Goal: Task Accomplishment & Management: Use online tool/utility

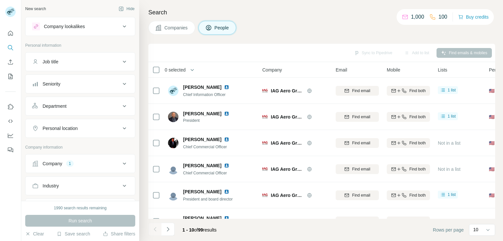
click at [114, 163] on div "Company 1" at bounding box center [76, 164] width 88 height 7
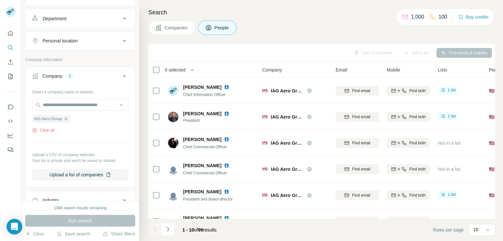
scroll to position [89, 0]
click at [67, 118] on icon "button" at bounding box center [65, 117] width 5 height 5
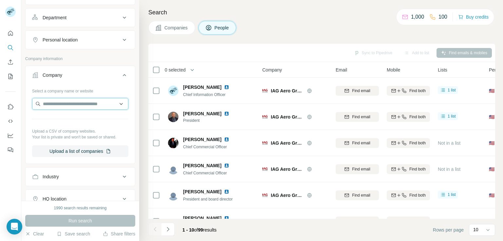
click at [66, 106] on input "text" at bounding box center [80, 104] width 96 height 12
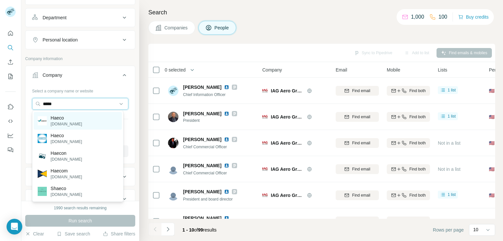
type input "*****"
click at [74, 116] on div "Haeco [DOMAIN_NAME]" at bounding box center [78, 121] width 88 height 18
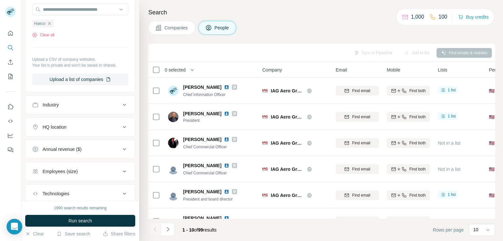
scroll to position [182, 0]
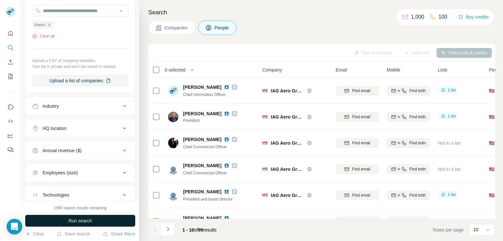
click at [99, 220] on button "Run search" at bounding box center [80, 221] width 110 height 12
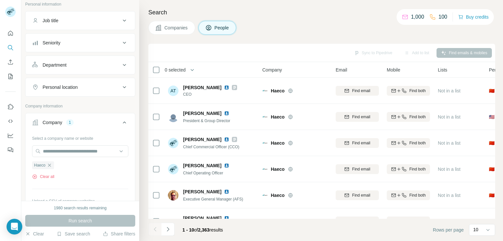
scroll to position [41, 0]
click at [74, 91] on button "Personal location" at bounding box center [80, 88] width 109 height 16
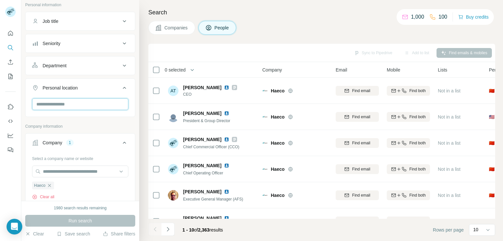
click at [75, 105] on input "text" at bounding box center [80, 104] width 96 height 12
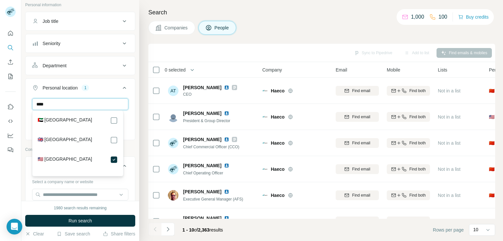
click at [75, 98] on input "****" at bounding box center [80, 104] width 96 height 12
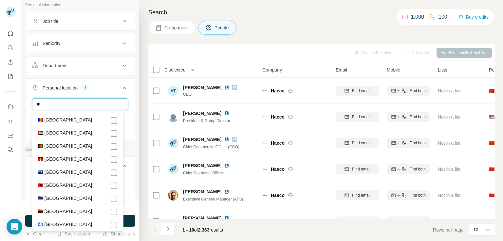
type input "*"
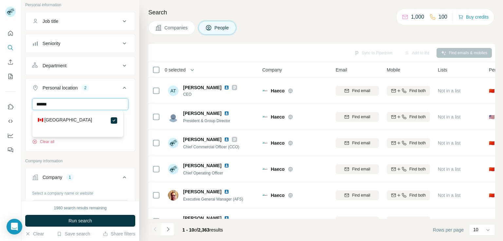
click at [89, 101] on input "******" at bounding box center [80, 104] width 96 height 12
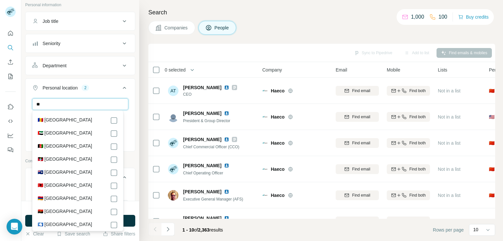
type input "*"
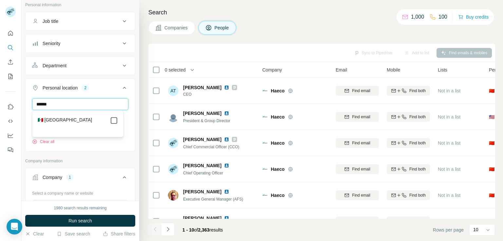
type input "******"
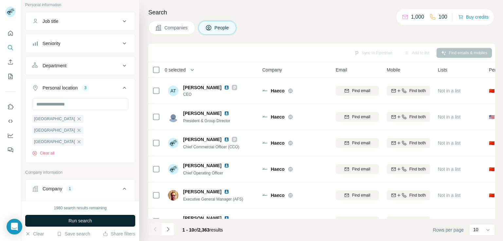
click at [92, 221] on button "Run search" at bounding box center [80, 221] width 110 height 12
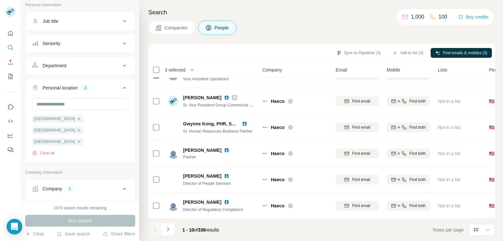
scroll to position [124, 0]
click at [171, 227] on button "Navigate to next page" at bounding box center [167, 229] width 13 height 13
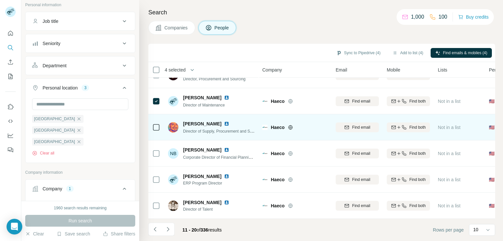
click at [161, 127] on td at bounding box center [156, 128] width 16 height 26
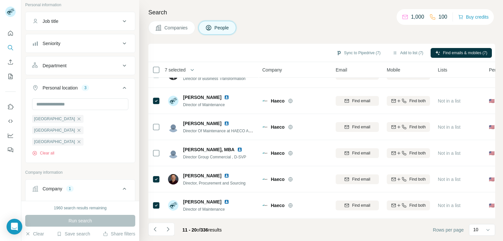
scroll to position [0, 0]
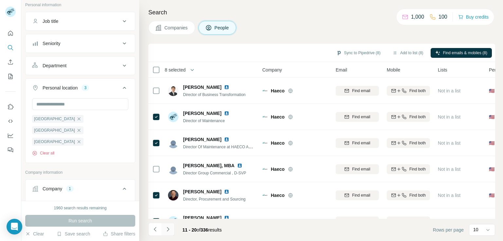
click at [171, 229] on button "Navigate to next page" at bounding box center [167, 229] width 13 height 13
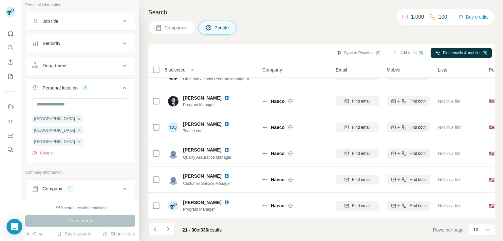
scroll to position [124, 0]
click at [168, 233] on button "Navigate to next page" at bounding box center [167, 229] width 13 height 13
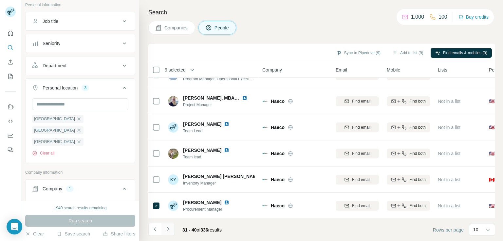
click at [166, 232] on icon "Navigate to next page" at bounding box center [168, 229] width 7 height 7
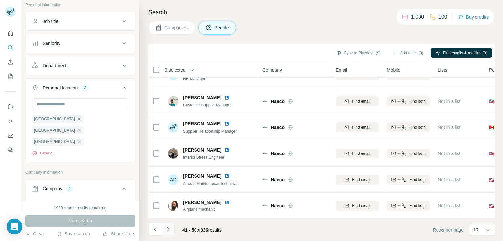
click at [170, 231] on icon "Navigate to next page" at bounding box center [168, 229] width 7 height 7
click at [172, 227] on button "Navigate to next page" at bounding box center [167, 229] width 13 height 13
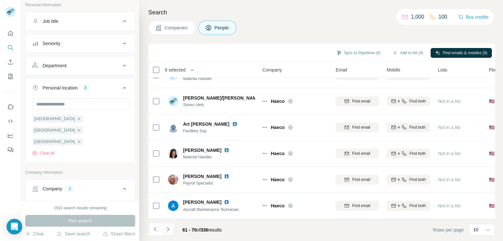
click at [169, 233] on icon "Navigate to next page" at bounding box center [168, 229] width 7 height 7
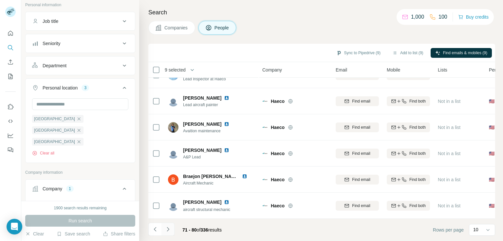
click at [165, 224] on button "Navigate to next page" at bounding box center [167, 229] width 13 height 13
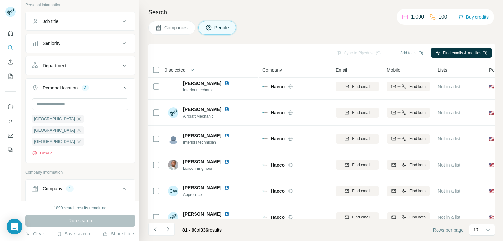
scroll to position [0, 0]
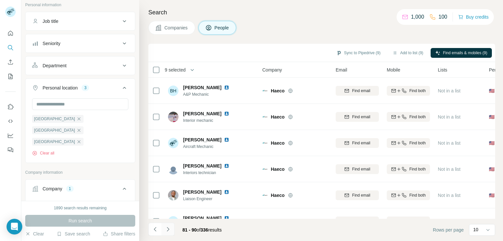
click at [166, 233] on icon "Navigate to next page" at bounding box center [168, 229] width 7 height 7
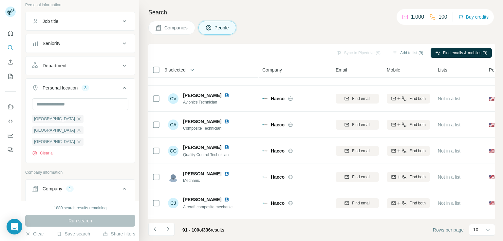
scroll to position [124, 0]
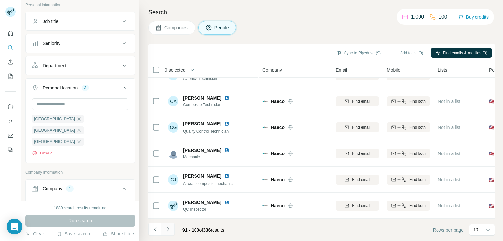
click at [167, 230] on icon "Navigate to next page" at bounding box center [168, 229] width 7 height 7
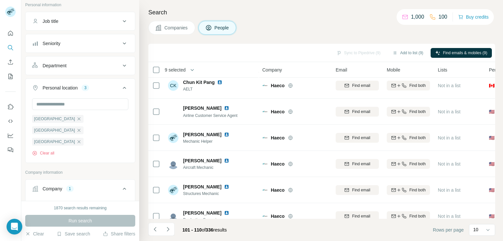
scroll to position [0, 0]
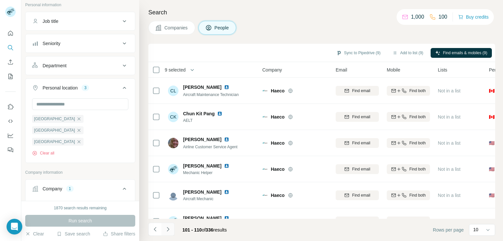
click at [165, 226] on icon "Navigate to next page" at bounding box center [168, 229] width 7 height 7
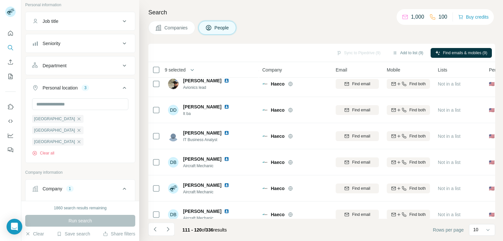
scroll to position [124, 0]
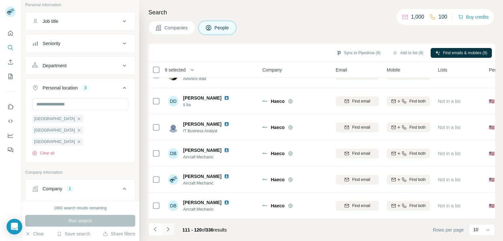
click at [170, 226] on icon "Navigate to next page" at bounding box center [168, 229] width 7 height 7
click at [166, 229] on icon "Navigate to next page" at bounding box center [168, 229] width 7 height 7
click at [165, 231] on icon "Navigate to next page" at bounding box center [168, 229] width 7 height 7
click at [167, 231] on icon "Navigate to next page" at bounding box center [168, 229] width 2 height 4
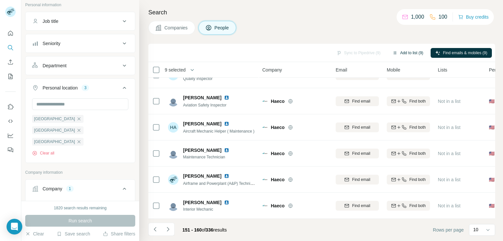
click at [409, 50] on button "Add to list (9)" at bounding box center [407, 53] width 40 height 10
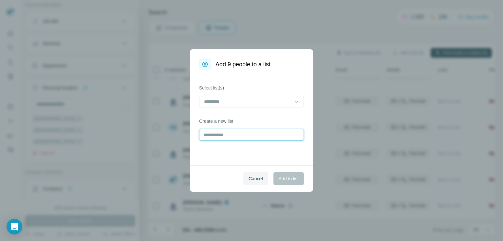
click at [237, 135] on input "text" at bounding box center [251, 135] width 105 height 12
type input "**********"
click at [293, 176] on span "Add to list" at bounding box center [288, 179] width 20 height 7
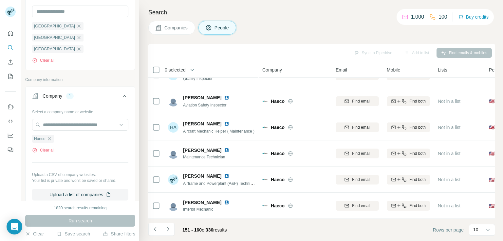
scroll to position [134, 0]
click at [50, 136] on icon "button" at bounding box center [49, 138] width 5 height 5
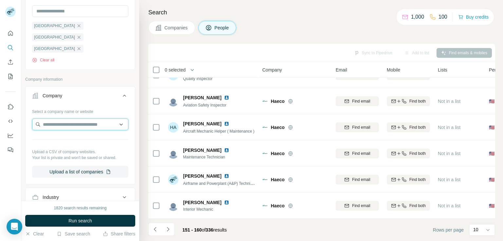
click at [59, 119] on input "text" at bounding box center [80, 125] width 96 height 12
paste input "*******"
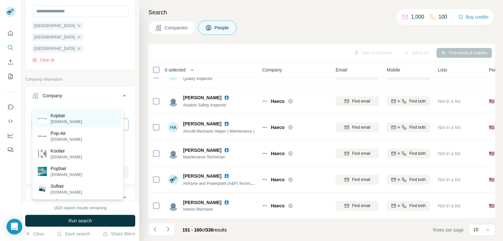
type input "*******"
click at [75, 110] on div "Koptair [DOMAIN_NAME]" at bounding box center [78, 119] width 88 height 18
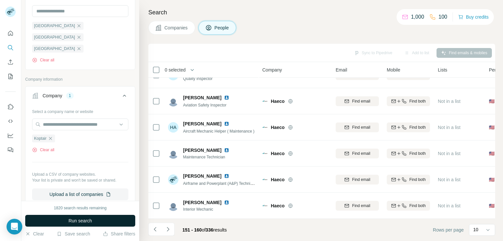
click at [96, 222] on button "Run search" at bounding box center [80, 221] width 110 height 12
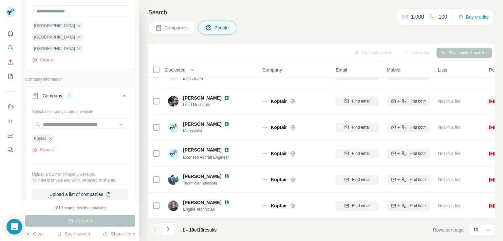
click at [76, 27] on icon "button" at bounding box center [78, 25] width 5 height 5
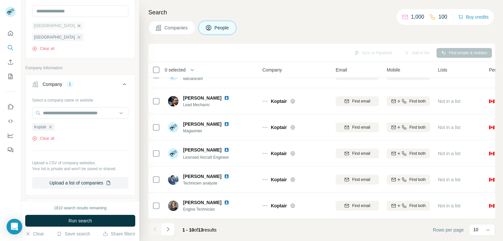
click at [76, 28] on icon "button" at bounding box center [78, 25] width 5 height 5
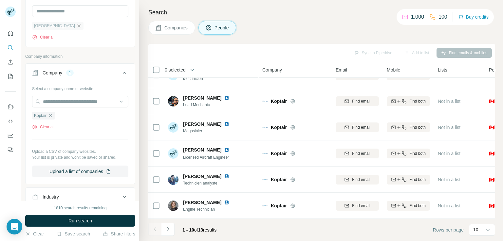
click at [76, 27] on icon "button" at bounding box center [78, 25] width 5 height 5
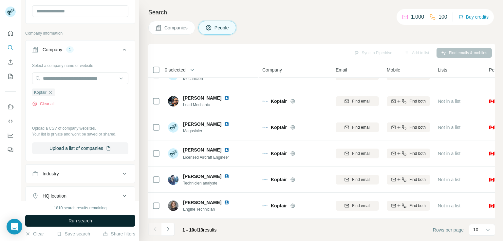
click at [97, 220] on button "Run search" at bounding box center [80, 221] width 110 height 12
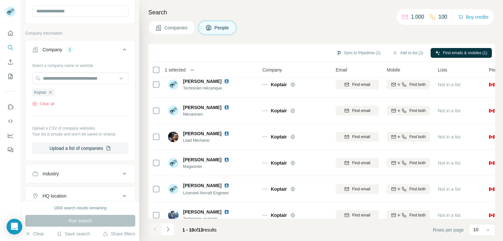
scroll to position [124, 0]
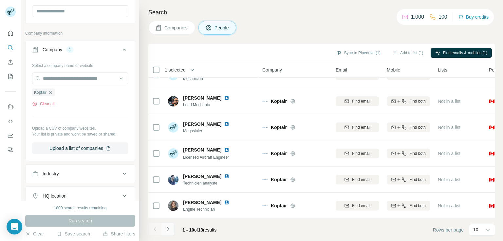
click at [170, 233] on button "Navigate to next page" at bounding box center [167, 229] width 13 height 13
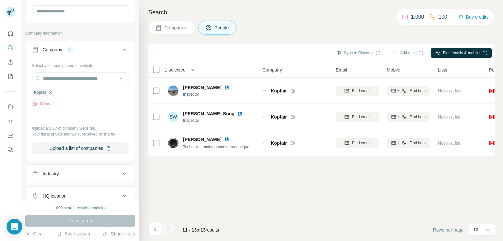
scroll to position [0, 0]
click at [415, 56] on button "Add to list (1)" at bounding box center [407, 53] width 40 height 10
click at [414, 53] on body "New search Hide Company lookalikes Personal information Job title Seniority Dep…" at bounding box center [251, 120] width 503 height 241
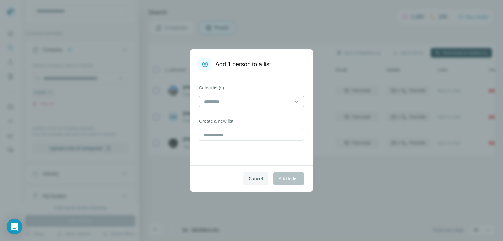
click at [236, 102] on input at bounding box center [247, 101] width 88 height 7
click at [236, 117] on p "MRO_NA_[DATE]" at bounding box center [222, 116] width 37 height 7
click at [290, 179] on span "Add to list" at bounding box center [288, 179] width 20 height 7
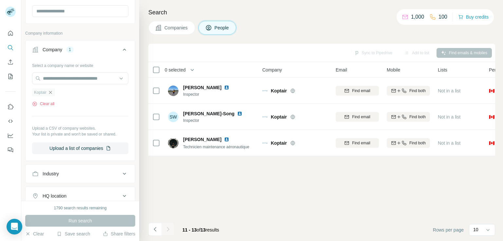
click at [52, 92] on icon "button" at bounding box center [50, 92] width 5 height 5
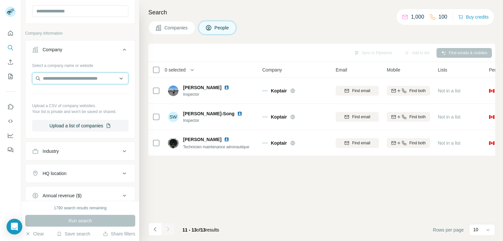
click at [60, 81] on input "text" at bounding box center [80, 79] width 96 height 12
paste input "**********"
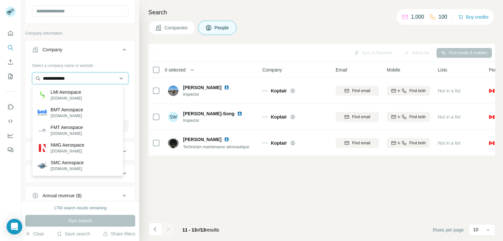
click at [85, 75] on input "**********" at bounding box center [80, 79] width 96 height 12
type input "*"
paste input "**********"
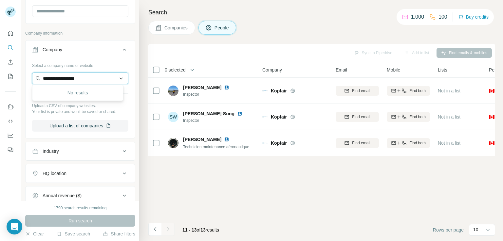
click at [88, 80] on input "**********" at bounding box center [80, 79] width 96 height 12
type input "**********"
click at [89, 90] on div "Type to search" at bounding box center [78, 92] width 88 height 13
click at [101, 78] on input "text" at bounding box center [80, 79] width 96 height 12
paste input "**********"
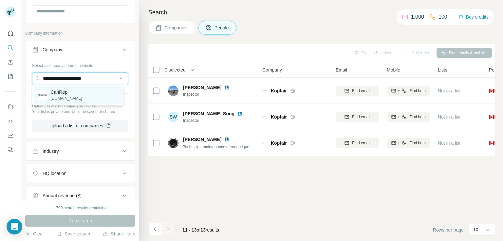
type input "**********"
click at [87, 98] on div "CanRep [DOMAIN_NAME]" at bounding box center [78, 95] width 88 height 18
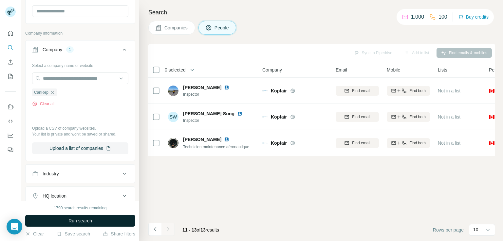
click at [88, 222] on span "Run search" at bounding box center [80, 221] width 24 height 7
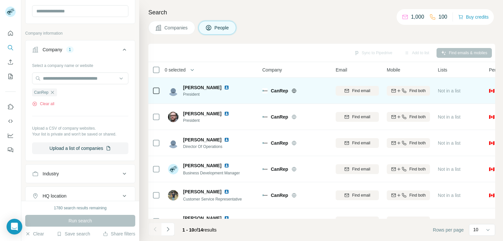
click at [155, 95] on div at bounding box center [156, 91] width 8 height 18
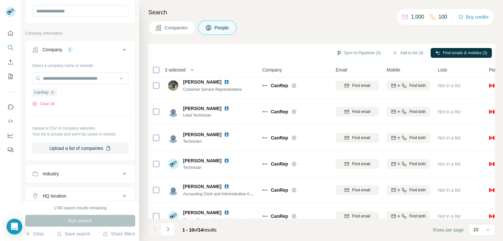
scroll to position [124, 0]
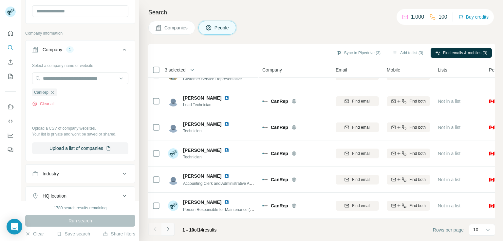
click at [168, 231] on icon "Navigate to next page" at bounding box center [168, 229] width 2 height 4
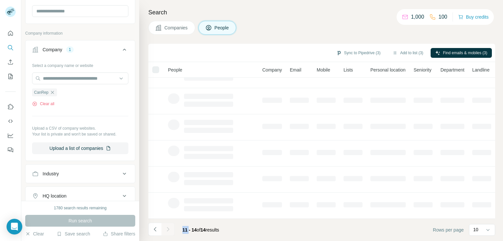
click at [168, 231] on div at bounding box center [167, 229] width 13 height 13
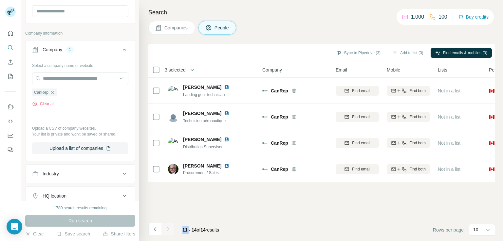
scroll to position [0, 0]
click at [419, 55] on button "Add to list (3)" at bounding box center [407, 53] width 40 height 10
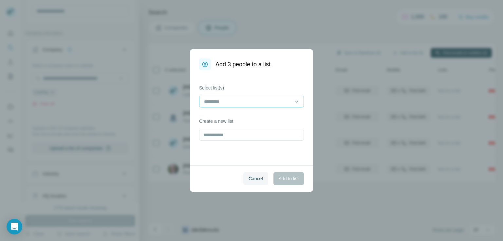
click at [281, 102] on input at bounding box center [247, 101] width 88 height 7
click at [269, 115] on div "MRO_NA_[DATE]" at bounding box center [251, 116] width 94 height 7
click at [293, 177] on span "Add to list" at bounding box center [288, 179] width 20 height 7
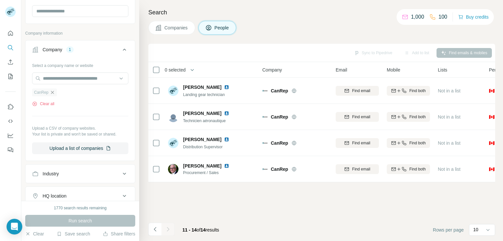
click at [50, 93] on icon "button" at bounding box center [52, 92] width 5 height 5
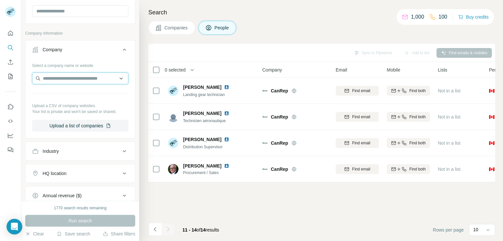
click at [58, 76] on input "text" at bounding box center [80, 79] width 96 height 12
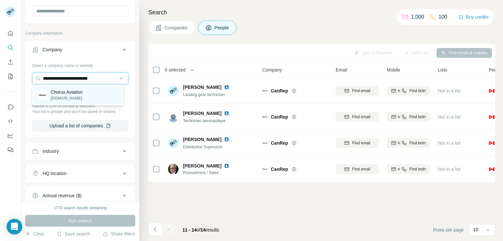
type input "**********"
click at [100, 98] on div "Chorus Aviation [DOMAIN_NAME]" at bounding box center [78, 95] width 88 height 18
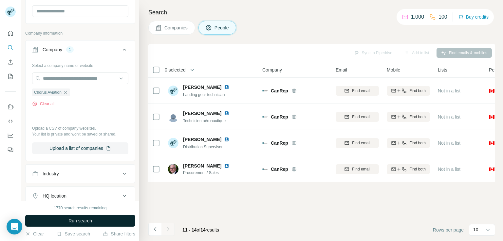
click at [73, 219] on span "Run search" at bounding box center [80, 221] width 24 height 7
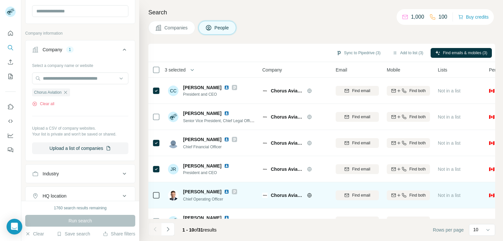
click at [157, 199] on icon at bounding box center [156, 196] width 8 height 8
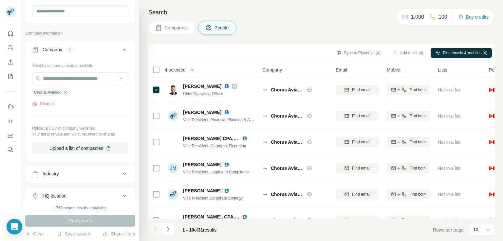
scroll to position [124, 0]
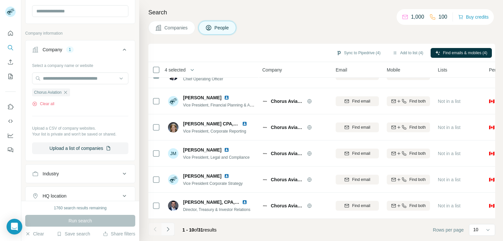
click at [167, 230] on icon "Navigate to next page" at bounding box center [168, 229] width 7 height 7
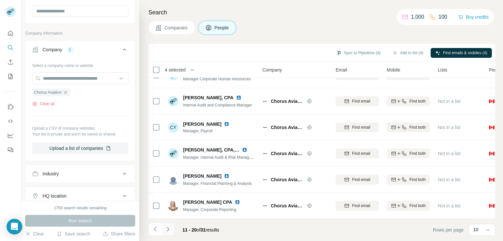
click at [169, 231] on icon "Navigate to next page" at bounding box center [168, 229] width 7 height 7
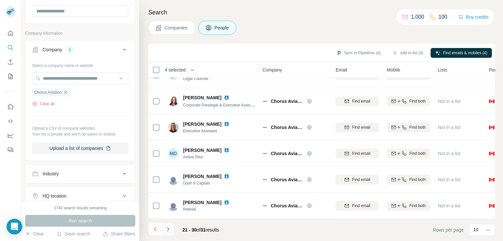
click at [165, 227] on icon "Navigate to next page" at bounding box center [168, 229] width 7 height 7
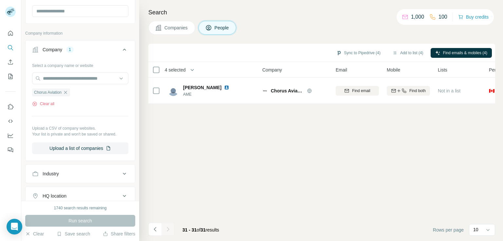
scroll to position [0, 0]
click at [407, 53] on button "Add to list (4)" at bounding box center [407, 53] width 40 height 10
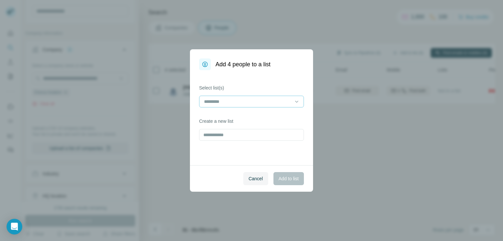
click at [235, 99] on input at bounding box center [247, 101] width 88 height 7
click at [241, 114] on div "MRO_NA_[DATE]" at bounding box center [251, 116] width 94 height 7
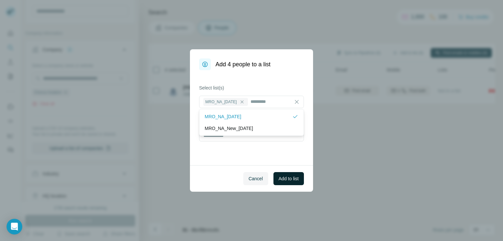
click at [293, 176] on span "Add to list" at bounding box center [288, 179] width 20 height 7
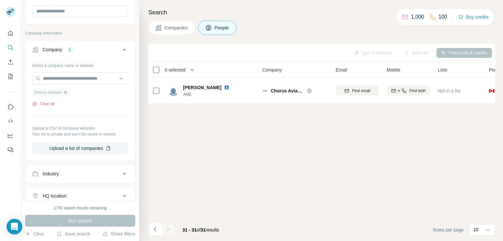
click at [67, 94] on icon "button" at bounding box center [65, 92] width 5 height 5
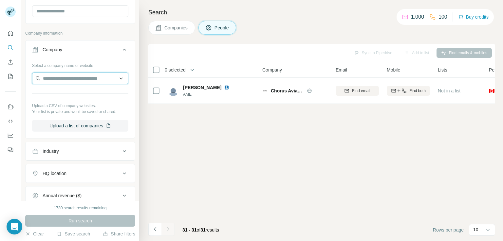
click at [72, 77] on input "text" at bounding box center [80, 79] width 96 height 12
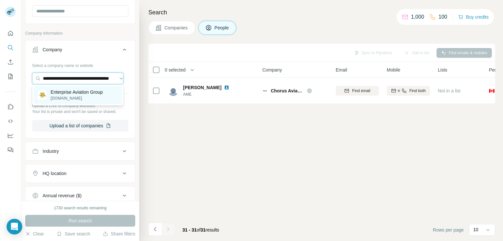
type input "**********"
click at [98, 96] on p "[DOMAIN_NAME]" at bounding box center [77, 99] width 52 height 6
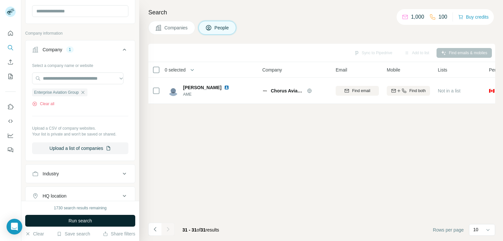
click at [109, 223] on button "Run search" at bounding box center [80, 221] width 110 height 12
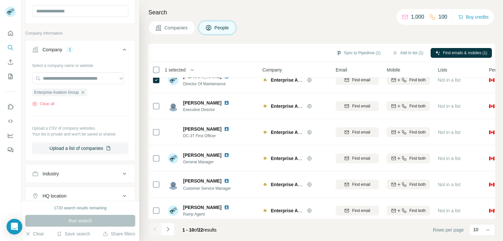
scroll to position [124, 0]
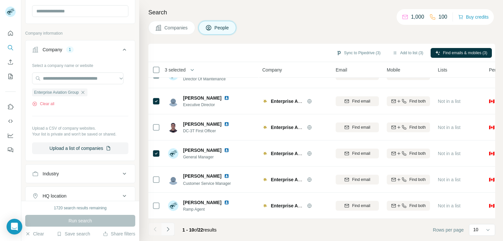
click at [165, 230] on icon "Navigate to next page" at bounding box center [168, 229] width 7 height 7
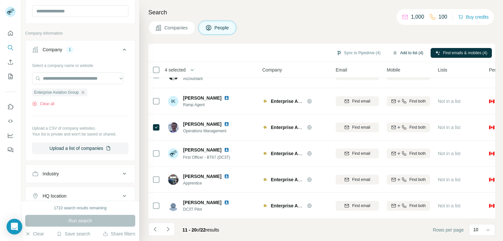
click at [408, 50] on button "Add to list (4)" at bounding box center [407, 53] width 40 height 10
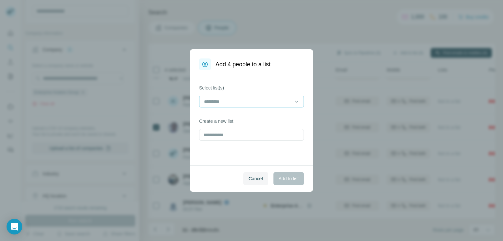
click at [256, 105] on input at bounding box center [247, 101] width 88 height 7
click at [254, 115] on div "MRO_NA_[DATE]" at bounding box center [251, 116] width 94 height 7
click at [300, 178] on button "Add to list" at bounding box center [288, 178] width 30 height 13
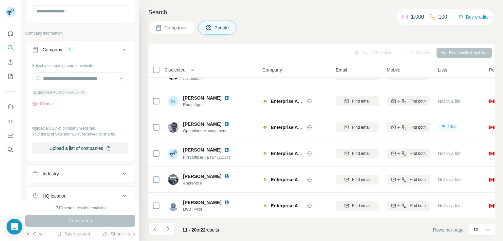
click at [82, 94] on icon "button" at bounding box center [82, 92] width 5 height 5
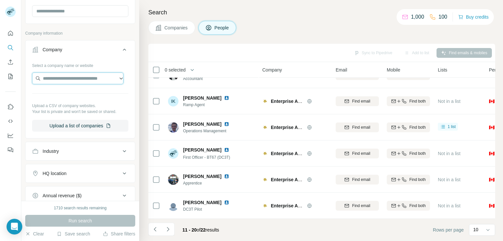
click at [85, 80] on input "text" at bounding box center [77, 79] width 91 height 12
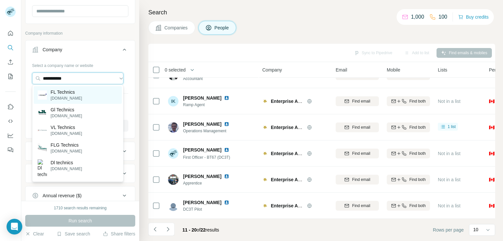
type input "**********"
click at [87, 92] on div "FL Technics [DOMAIN_NAME]" at bounding box center [78, 95] width 88 height 18
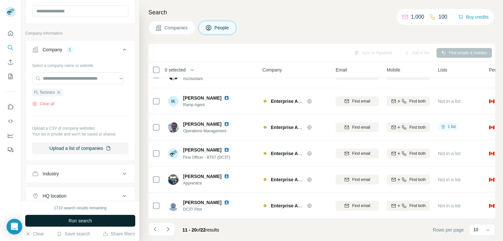
click at [93, 221] on button "Run search" at bounding box center [80, 221] width 110 height 12
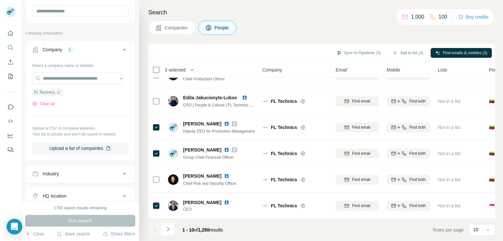
drag, startPoint x: 495, startPoint y: 96, endPoint x: 502, endPoint y: 76, distance: 21.0
click at [502, 76] on div "Search Companies People Sync to Pipedrive (3) Add to list (3) Find emails & mob…" at bounding box center [320, 120] width 363 height 241
drag, startPoint x: 492, startPoint y: 139, endPoint x: 501, endPoint y: 95, distance: 45.0
click at [501, 95] on div "Search Companies People Sync to Pipedrive (3) Add to list (3) Find emails & mob…" at bounding box center [320, 120] width 363 height 241
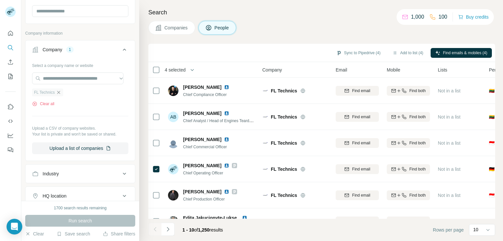
click at [58, 94] on icon "button" at bounding box center [58, 92] width 5 height 5
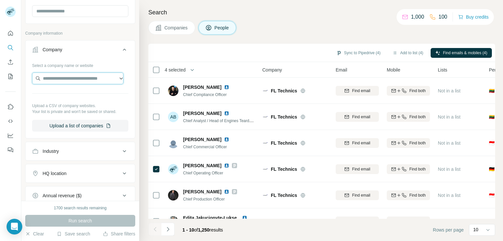
click at [66, 75] on input "text" at bounding box center [77, 79] width 91 height 12
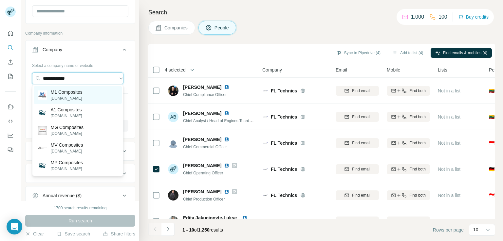
type input "**********"
click at [86, 90] on div "M1 Composites [DOMAIN_NAME]" at bounding box center [78, 95] width 88 height 18
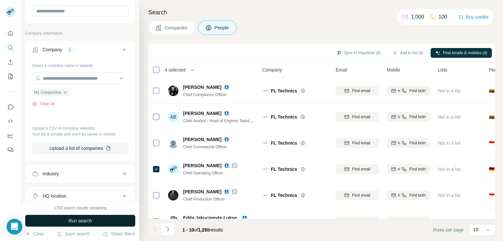
click at [91, 224] on span "Run search" at bounding box center [80, 221] width 24 height 7
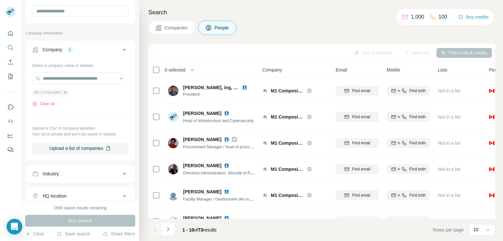
click at [67, 93] on icon "button" at bounding box center [64, 92] width 5 height 5
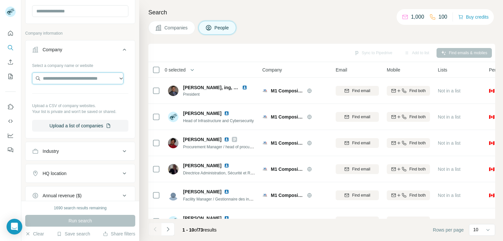
click at [65, 78] on input "text" at bounding box center [77, 79] width 91 height 12
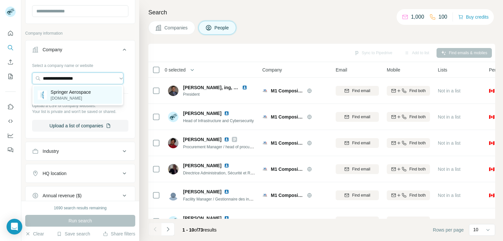
type input "**********"
click at [92, 93] on div "Springer Aerospace [DOMAIN_NAME]" at bounding box center [78, 95] width 88 height 18
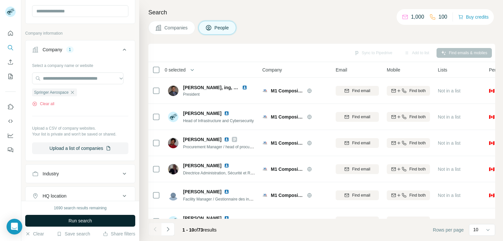
click at [90, 221] on span "Run search" at bounding box center [80, 221] width 24 height 7
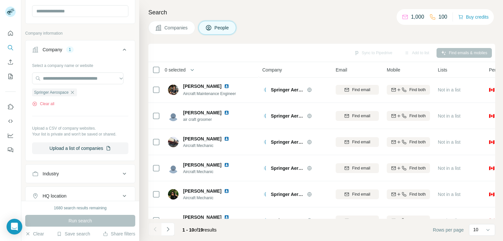
scroll to position [124, 0]
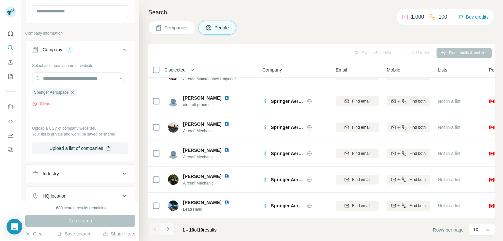
click at [162, 227] on button "Navigate to next page" at bounding box center [167, 229] width 13 height 13
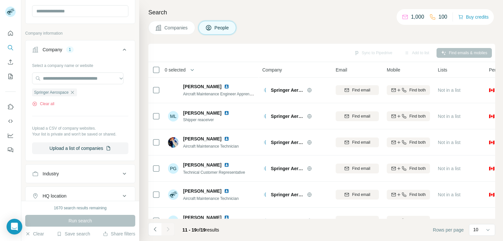
scroll to position [0, 0]
click at [73, 92] on icon "button" at bounding box center [72, 92] width 5 height 5
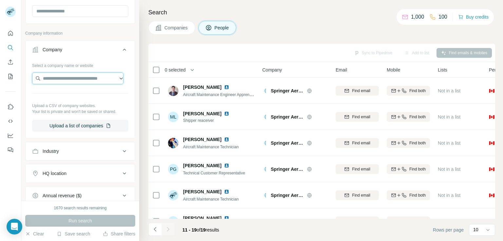
click at [75, 80] on input "text" at bounding box center [77, 79] width 91 height 12
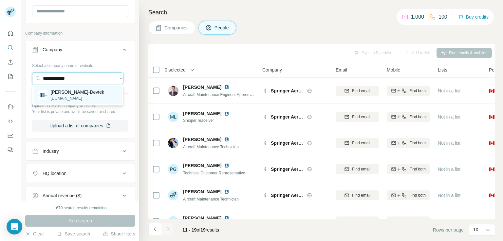
type input "**********"
click at [77, 92] on p "[PERSON_NAME]-Devtek" at bounding box center [77, 92] width 53 height 7
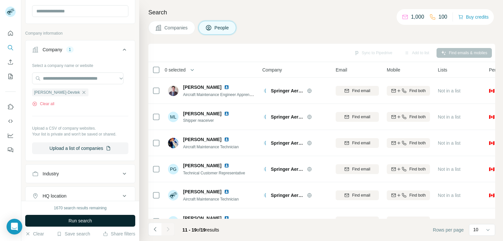
click at [73, 222] on span "Run search" at bounding box center [80, 221] width 24 height 7
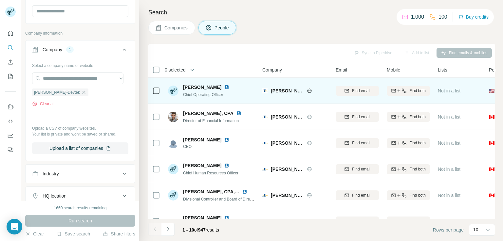
click at [152, 90] on icon at bounding box center [156, 91] width 8 height 8
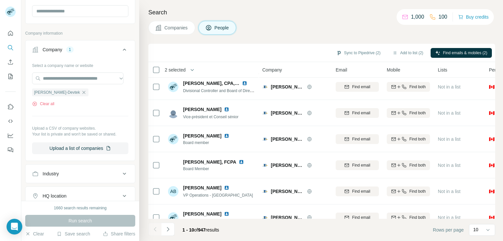
scroll to position [124, 0]
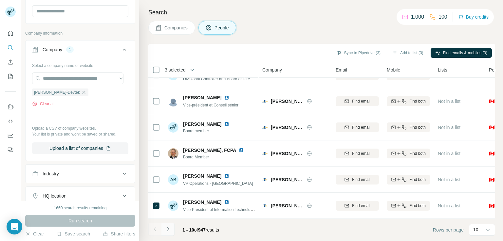
click at [168, 231] on icon "Navigate to next page" at bounding box center [168, 229] width 7 height 7
click at [166, 231] on icon "Navigate to next page" at bounding box center [168, 229] width 7 height 7
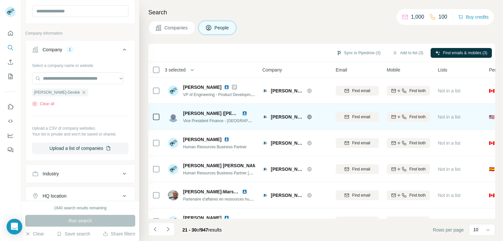
scroll to position [0, 22]
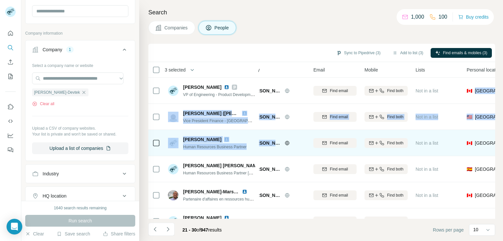
drag, startPoint x: 496, startPoint y: 84, endPoint x: 273, endPoint y: 131, distance: 227.7
click at [273, 131] on div "Search Companies People Sync to Pipedrive (3) Add to list (3) Find emails & mob…" at bounding box center [320, 120] width 363 height 241
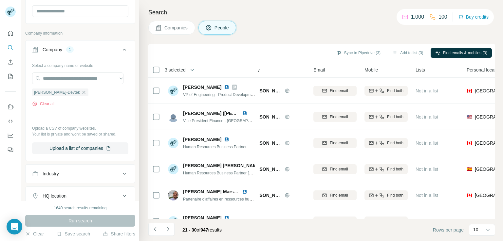
click at [271, 25] on div "Companies People" at bounding box center [321, 28] width 346 height 14
click at [170, 229] on icon "Navigate to next page" at bounding box center [168, 229] width 7 height 7
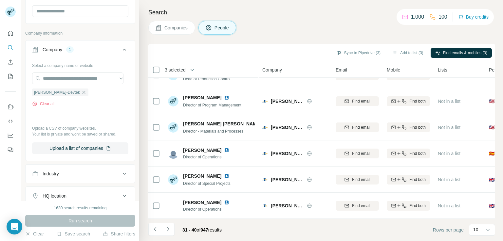
scroll to position [124, 0]
click at [502, 147] on div "Search Companies People Sync to Pipedrive (3) Add to list (3) Find emails & mob…" at bounding box center [320, 120] width 363 height 241
click at [166, 229] on icon "Navigate to next page" at bounding box center [168, 229] width 7 height 7
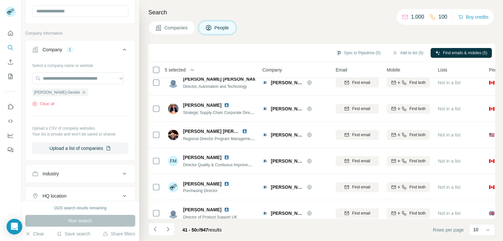
scroll to position [0, 0]
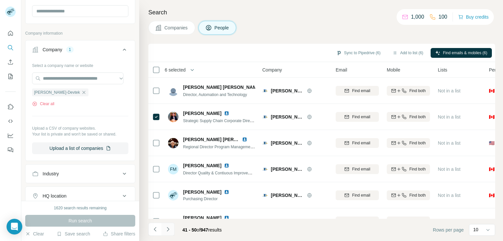
click at [166, 235] on button "Navigate to next page" at bounding box center [167, 229] width 13 height 13
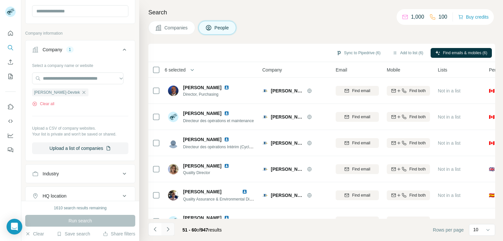
click at [170, 229] on icon "Navigate to next page" at bounding box center [168, 229] width 7 height 7
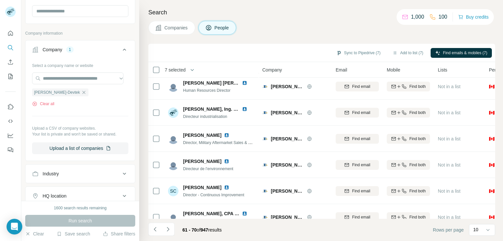
scroll to position [124, 0]
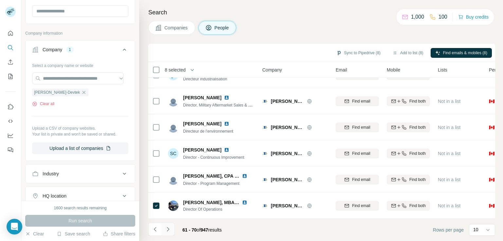
click at [169, 231] on icon "Navigate to next page" at bounding box center [168, 229] width 7 height 7
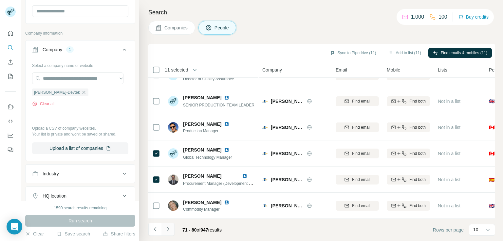
click at [169, 229] on icon "Navigate to next page" at bounding box center [168, 229] width 7 height 7
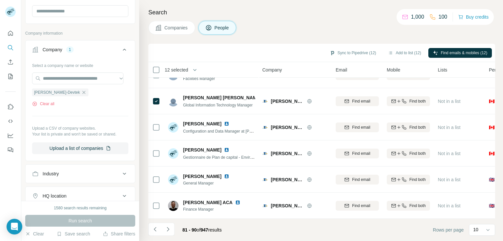
scroll to position [0, 0]
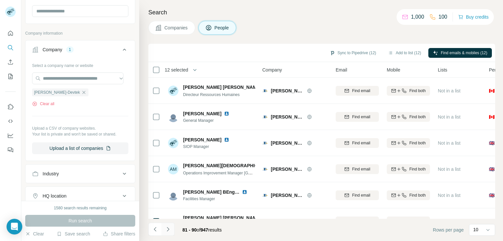
click at [171, 230] on button "Navigate to next page" at bounding box center [167, 229] width 13 height 13
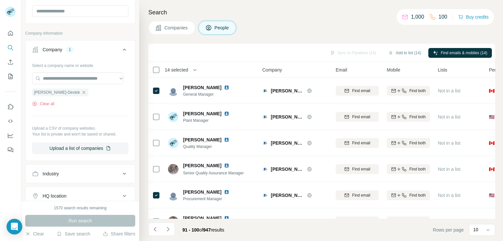
scroll to position [124, 0]
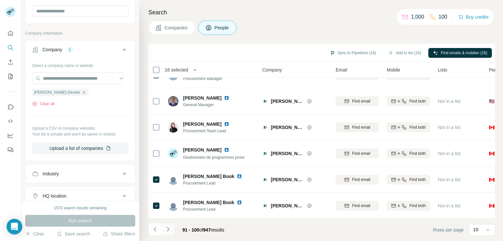
click at [166, 231] on icon "Navigate to next page" at bounding box center [168, 229] width 7 height 7
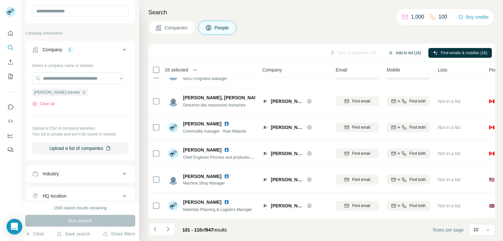
click at [404, 54] on button "Add to list (16)" at bounding box center [404, 53] width 42 height 10
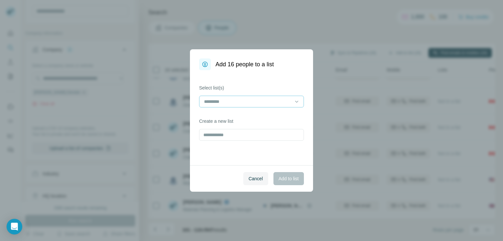
click at [256, 106] on div at bounding box center [247, 101] width 88 height 11
click at [251, 117] on div "MRO_NA_[DATE]" at bounding box center [251, 116] width 94 height 7
click at [295, 178] on span "Add to list" at bounding box center [288, 179] width 20 height 7
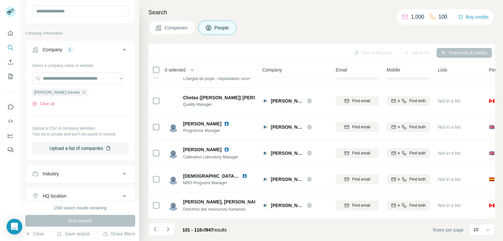
scroll to position [0, 0]
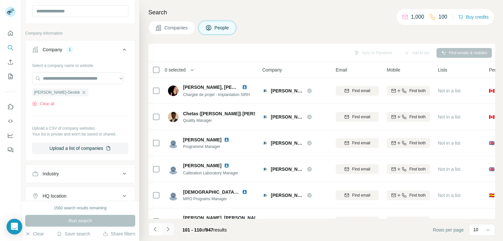
click at [170, 230] on icon "Navigate to next page" at bounding box center [168, 229] width 7 height 7
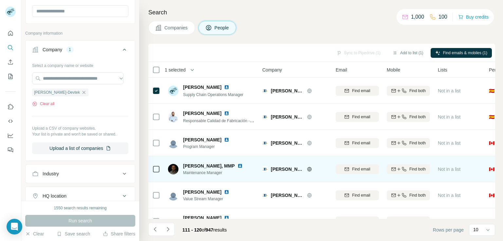
click at [152, 169] on icon at bounding box center [156, 170] width 8 height 8
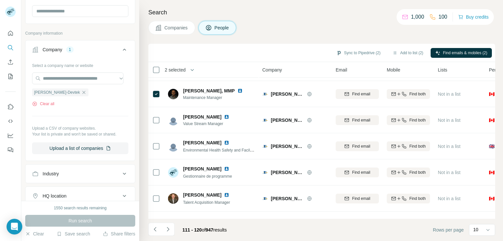
scroll to position [124, 0]
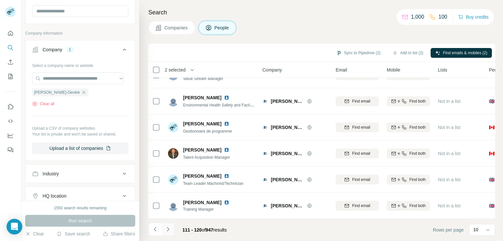
click at [167, 228] on icon "Navigate to next page" at bounding box center [168, 229] width 7 height 7
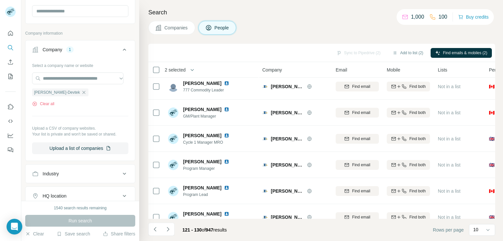
scroll to position [0, 0]
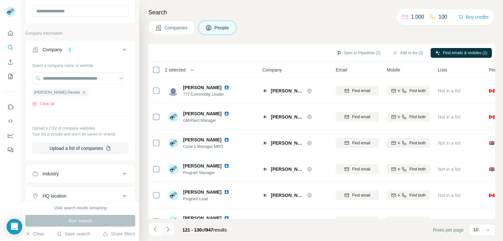
click at [163, 227] on button "Navigate to next page" at bounding box center [167, 229] width 13 height 13
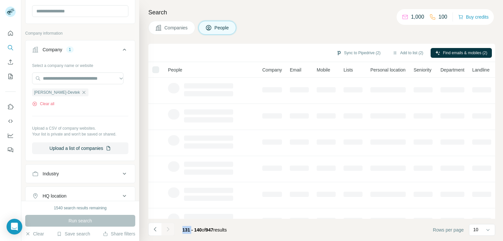
click at [163, 227] on div at bounding box center [167, 229] width 13 height 13
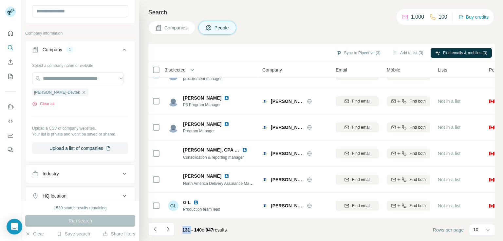
scroll to position [124, 0]
click at [172, 229] on button "Navigate to next page" at bounding box center [167, 229] width 13 height 13
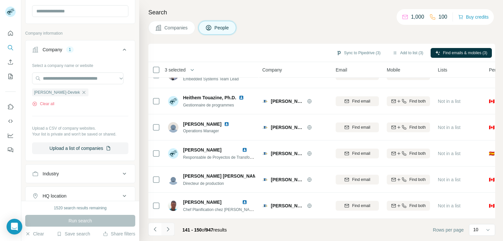
click at [167, 232] on icon "Navigate to next page" at bounding box center [168, 229] width 7 height 7
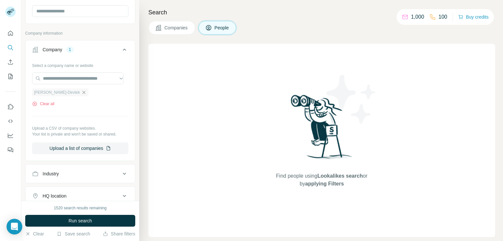
click at [82, 92] on icon "button" at bounding box center [83, 92] width 3 height 3
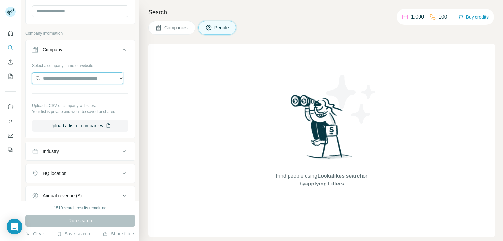
click at [64, 82] on input "text" at bounding box center [77, 79] width 91 height 12
paste input "**********"
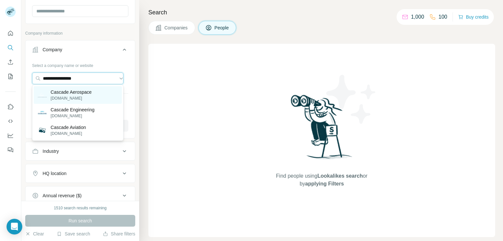
type input "**********"
click at [113, 89] on div "Cascade Aerospace [DOMAIN_NAME]" at bounding box center [78, 95] width 88 height 18
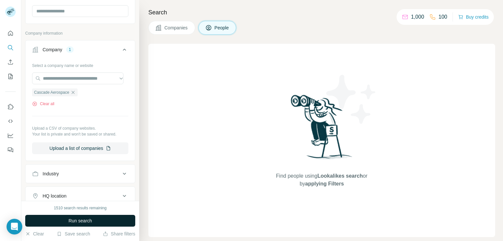
click at [81, 218] on span "Run search" at bounding box center [80, 221] width 24 height 7
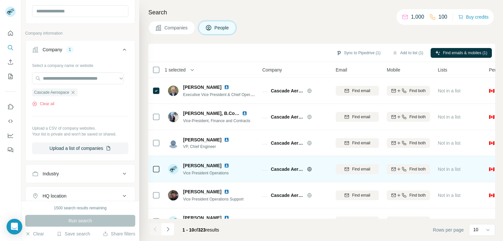
click at [156, 164] on div at bounding box center [156, 169] width 8 height 18
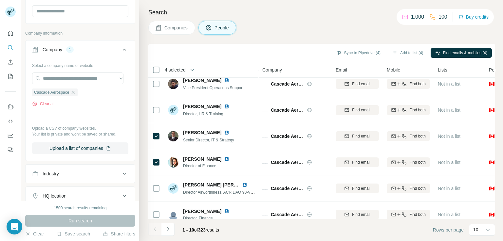
scroll to position [124, 0]
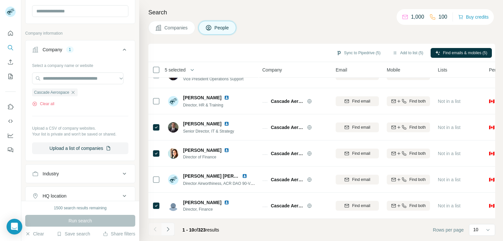
click at [170, 236] on button "Navigate to next page" at bounding box center [167, 229] width 13 height 13
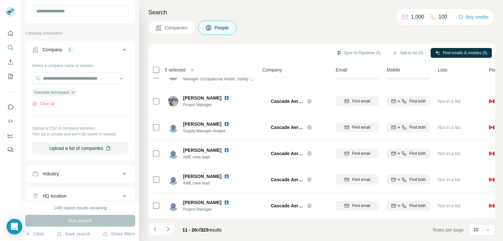
click at [168, 229] on icon "Navigate to next page" at bounding box center [168, 229] width 7 height 7
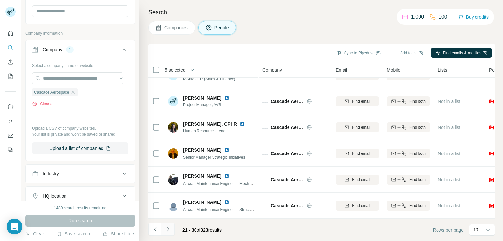
click at [173, 229] on button "Navigate to next page" at bounding box center [167, 229] width 13 height 13
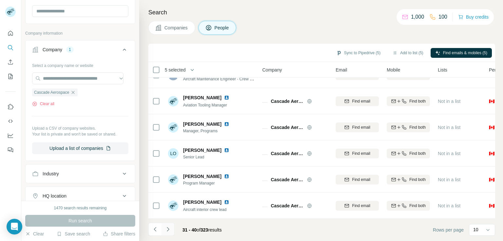
click at [167, 232] on icon "Navigate to next page" at bounding box center [168, 229] width 7 height 7
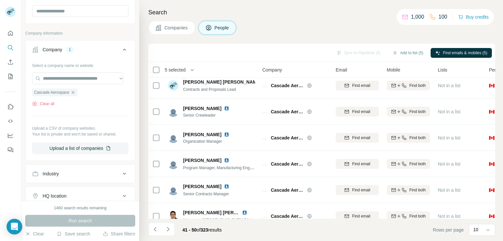
scroll to position [0, 0]
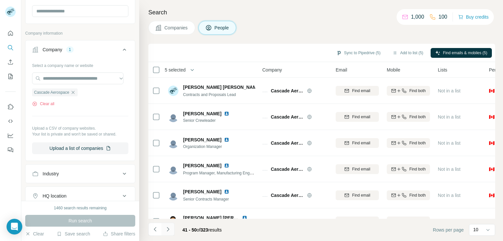
click at [165, 235] on button "Navigate to next page" at bounding box center [167, 229] width 13 height 13
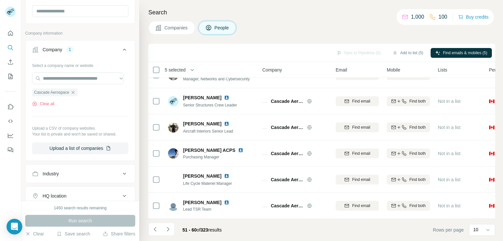
scroll to position [124, 0]
click at [170, 229] on icon "Navigate to next page" at bounding box center [168, 229] width 7 height 7
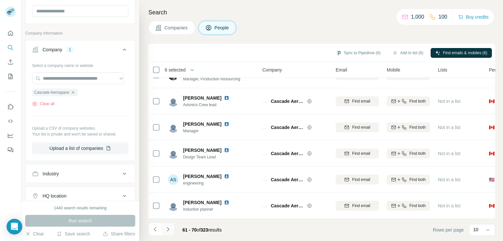
click at [168, 227] on icon "Navigate to next page" at bounding box center [168, 229] width 7 height 7
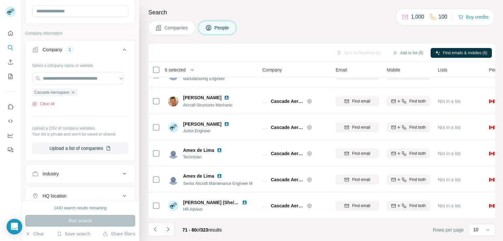
click at [169, 226] on icon "Navigate to next page" at bounding box center [168, 229] width 7 height 7
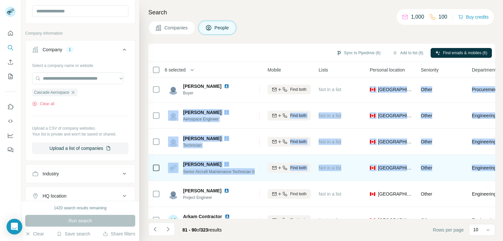
scroll to position [1, 182]
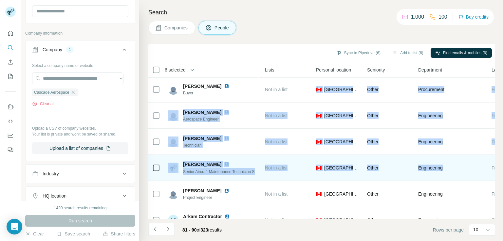
drag, startPoint x: 486, startPoint y: 91, endPoint x: 487, endPoint y: 171, distance: 80.2
click at [0, 0] on tbody "[PERSON_NAME] Buyer Cascade Aerospace Find email Find both Not in a list 🇨🇦 [GE…" at bounding box center [0, 0] width 0 height 0
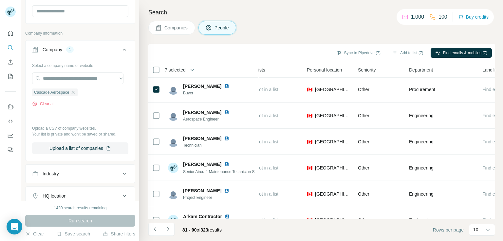
click at [267, 27] on div "Companies People" at bounding box center [321, 28] width 346 height 14
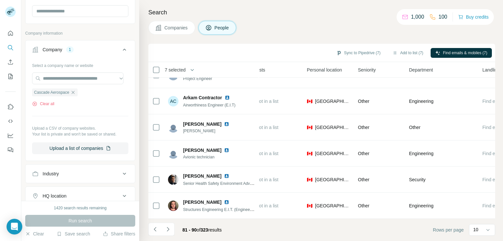
scroll to position [124, 182]
click at [167, 229] on icon "Navigate to next page" at bounding box center [168, 229] width 7 height 7
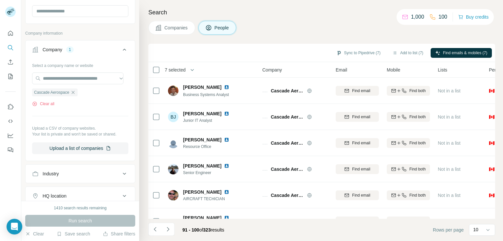
scroll to position [124, 0]
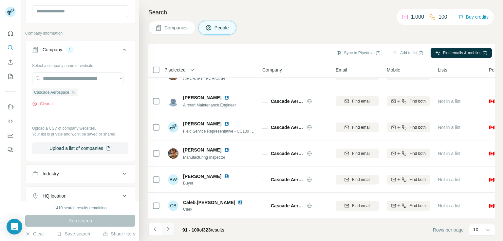
click at [170, 229] on icon "Navigate to next page" at bounding box center [168, 229] width 7 height 7
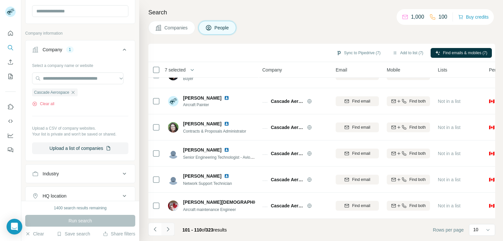
click at [168, 230] on icon "Navigate to next page" at bounding box center [168, 229] width 7 height 7
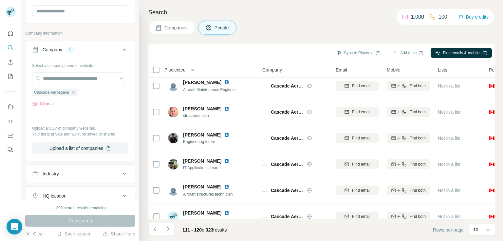
scroll to position [0, 0]
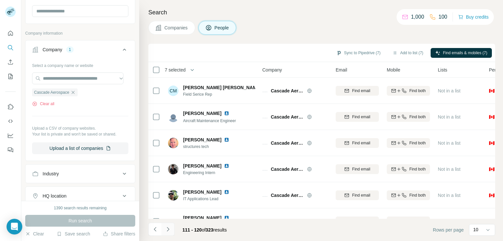
click at [166, 229] on icon "Navigate to next page" at bounding box center [168, 229] width 7 height 7
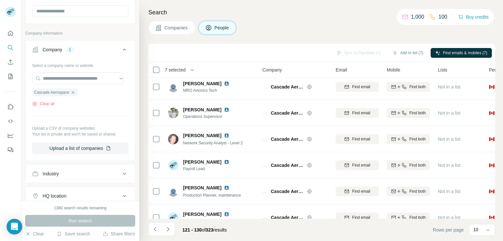
scroll to position [124, 0]
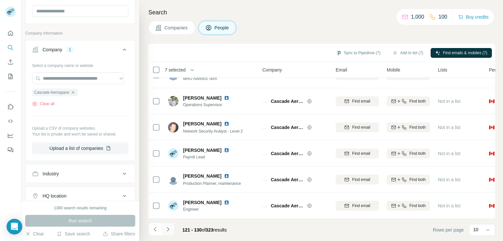
click at [166, 228] on icon "Navigate to next page" at bounding box center [168, 229] width 7 height 7
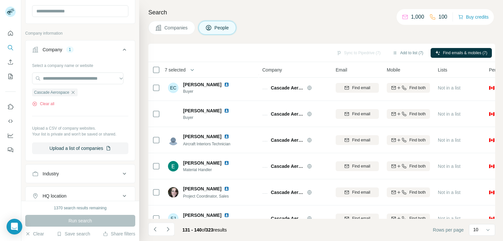
scroll to position [0, 0]
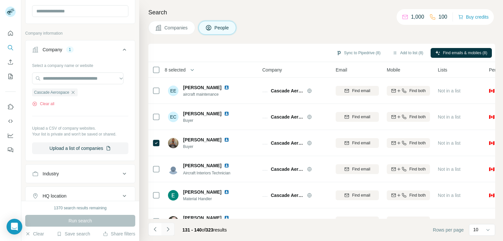
click at [169, 228] on icon "Navigate to next page" at bounding box center [168, 229] width 7 height 7
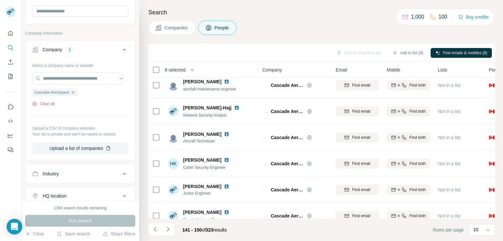
scroll to position [124, 0]
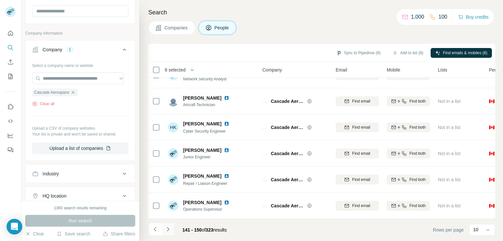
click at [168, 230] on icon "Navigate to next page" at bounding box center [168, 229] width 7 height 7
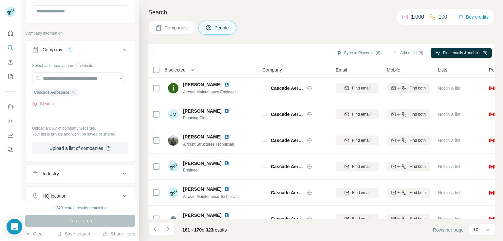
scroll to position [0, 0]
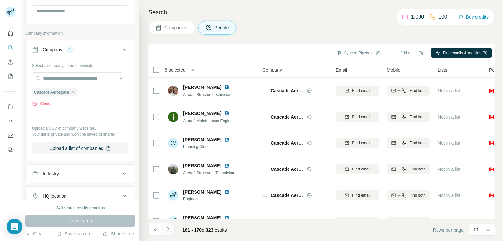
click at [168, 231] on icon "Navigate to next page" at bounding box center [168, 229] width 7 height 7
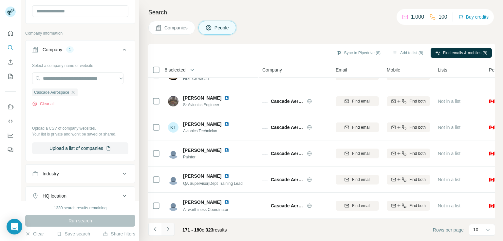
click at [162, 227] on button "Navigate to next page" at bounding box center [167, 229] width 13 height 13
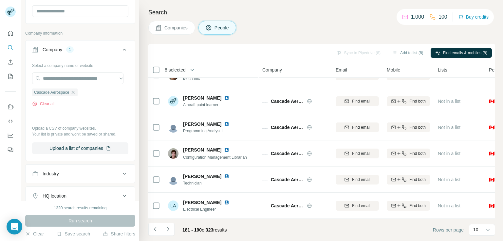
scroll to position [0, 0]
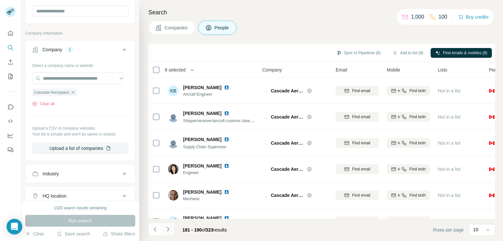
click at [169, 232] on icon "Navigate to next page" at bounding box center [168, 229] width 7 height 7
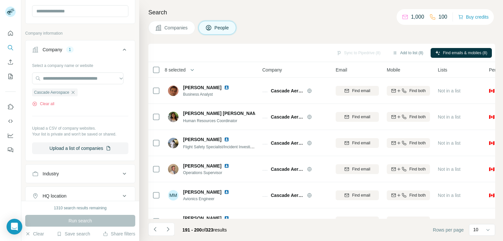
scroll to position [124, 0]
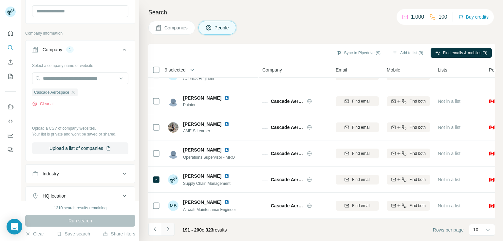
click at [168, 231] on icon "Navigate to next page" at bounding box center [168, 229] width 7 height 7
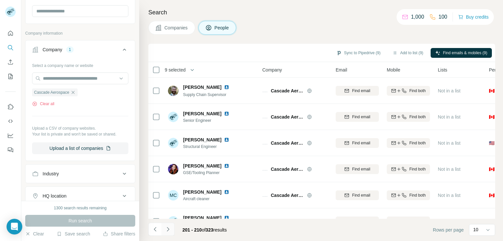
click at [168, 230] on icon "Navigate to next page" at bounding box center [168, 229] width 2 height 4
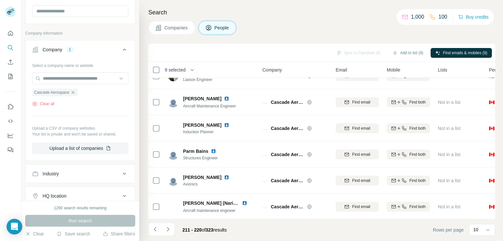
scroll to position [124, 0]
click at [168, 232] on icon "Navigate to next page" at bounding box center [168, 229] width 7 height 7
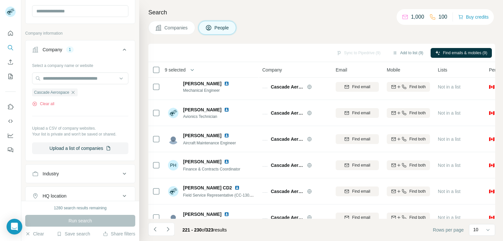
scroll to position [0, 0]
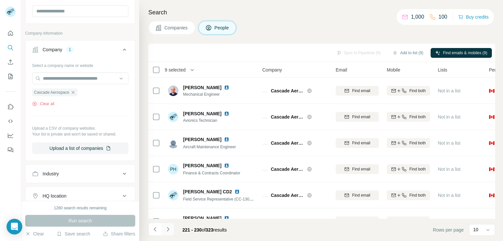
click at [167, 229] on icon "Navigate to next page" at bounding box center [168, 229] width 7 height 7
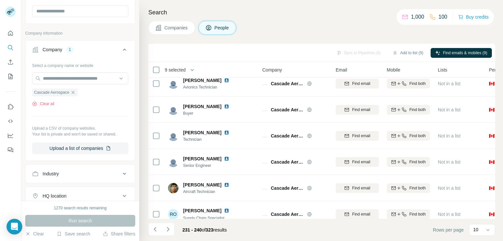
scroll to position [124, 0]
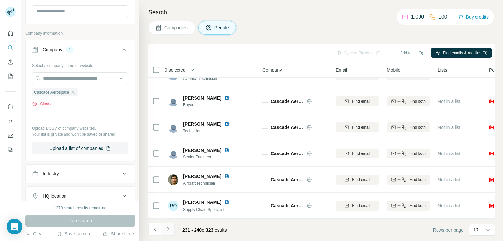
click at [168, 231] on icon "Navigate to next page" at bounding box center [168, 229] width 2 height 4
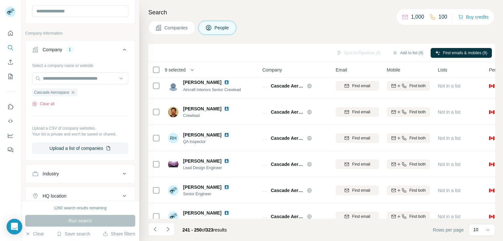
scroll to position [0, 0]
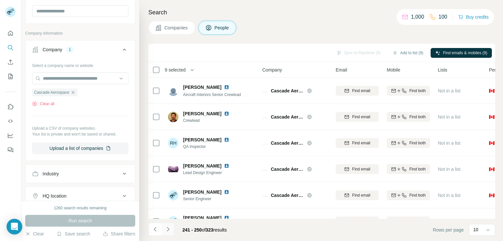
click at [172, 231] on button "Navigate to next page" at bounding box center [167, 229] width 13 height 13
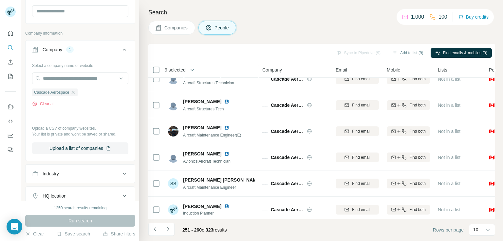
scroll to position [124, 0]
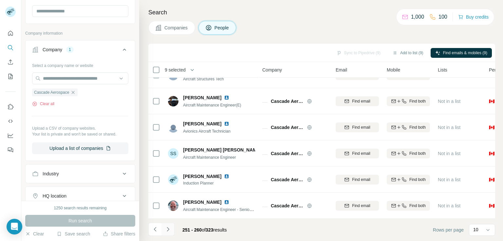
click at [173, 231] on button "Navigate to next page" at bounding box center [167, 229] width 13 height 13
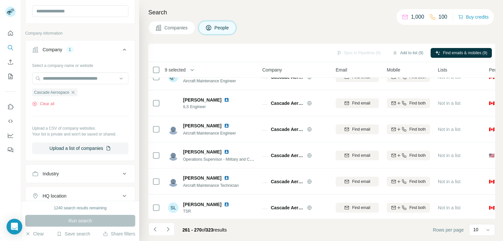
scroll to position [0, 0]
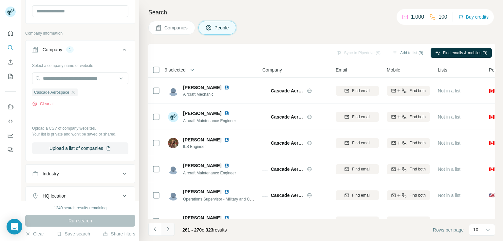
click at [166, 231] on icon "Navigate to next page" at bounding box center [168, 229] width 7 height 7
click at [165, 233] on button "Navigate to next page" at bounding box center [167, 229] width 13 height 13
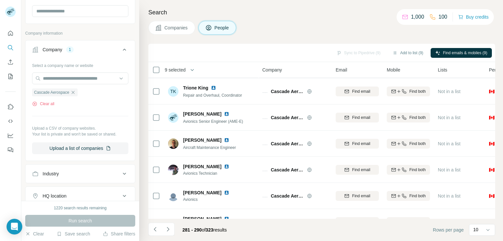
scroll to position [124, 0]
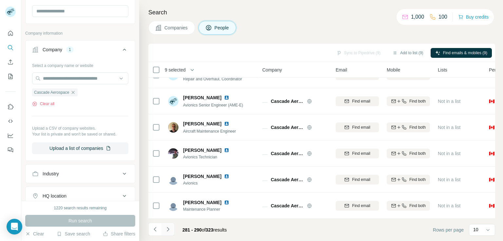
click at [165, 228] on icon "Navigate to next page" at bounding box center [168, 229] width 7 height 7
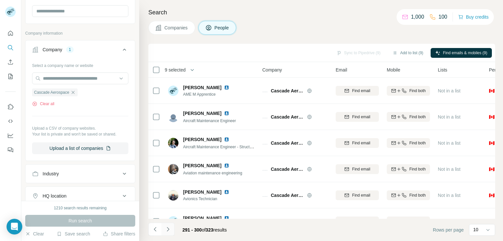
click at [166, 234] on button "Navigate to next page" at bounding box center [167, 229] width 13 height 13
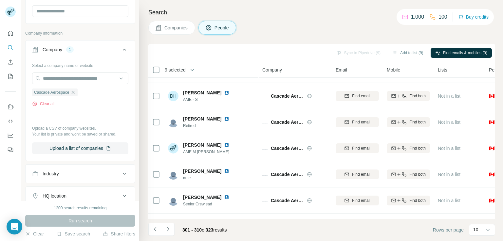
scroll to position [124, 0]
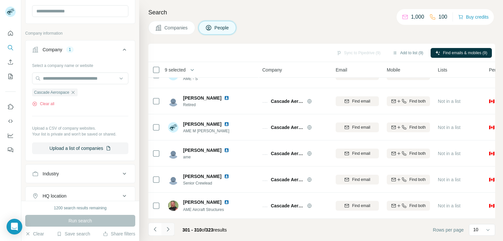
click at [162, 229] on button "Navigate to next page" at bounding box center [167, 229] width 13 height 13
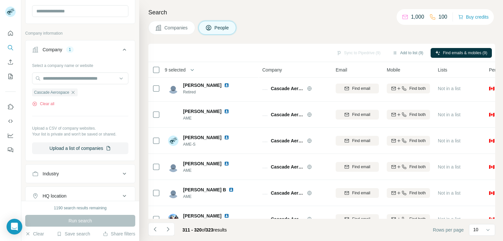
scroll to position [0, 0]
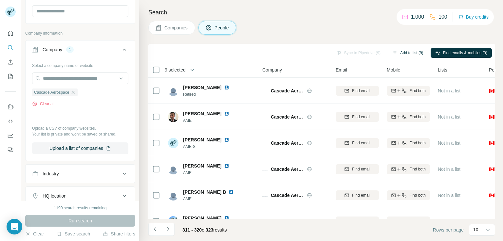
click at [412, 52] on button "Add to list (9)" at bounding box center [407, 53] width 40 height 10
click at [407, 53] on button "Add to list (9)" at bounding box center [407, 53] width 40 height 10
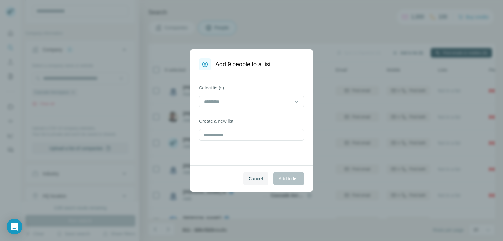
click at [408, 52] on div "Add 9 people to a list Select list(s) Create a new list Cancel Add to list" at bounding box center [251, 120] width 503 height 241
click at [239, 101] on input at bounding box center [247, 101] width 88 height 7
click at [239, 115] on p "MRO_NA_[DATE]" at bounding box center [222, 116] width 37 height 7
click at [298, 178] on span "Add to list" at bounding box center [288, 179] width 20 height 7
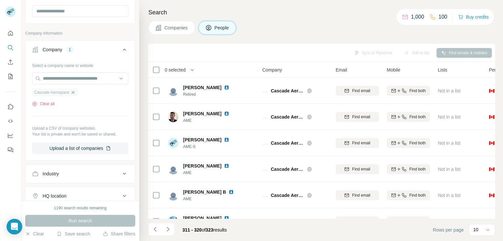
click at [73, 92] on icon "button" at bounding box center [72, 92] width 5 height 5
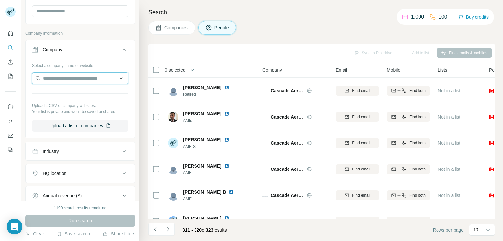
click at [82, 80] on input "text" at bounding box center [80, 79] width 96 height 12
paste input "**********"
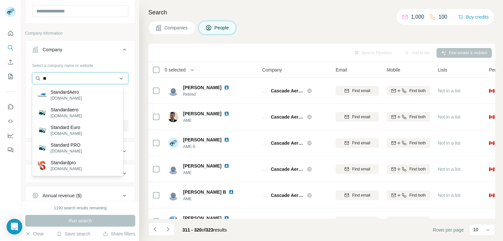
type input "*"
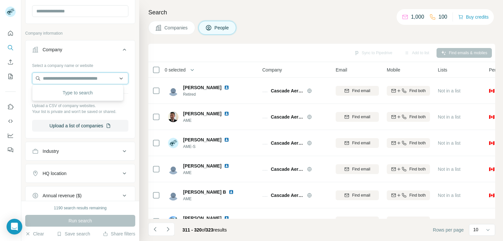
paste input "**********"
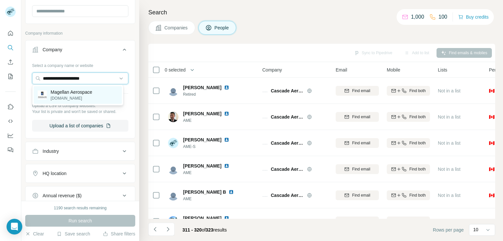
type input "**********"
click at [89, 92] on p "Magellan Aerospace" at bounding box center [72, 92] width 42 height 7
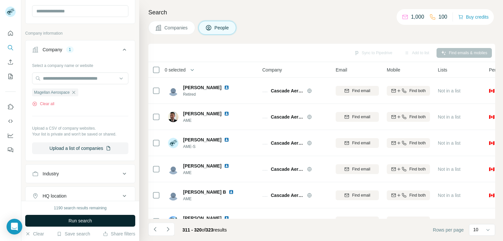
click at [85, 224] on span "Run search" at bounding box center [80, 221] width 24 height 7
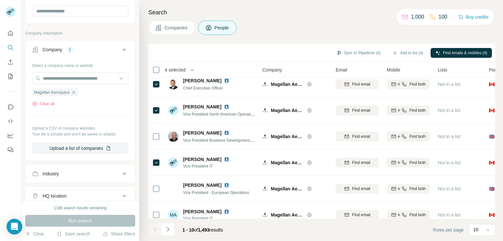
scroll to position [124, 0]
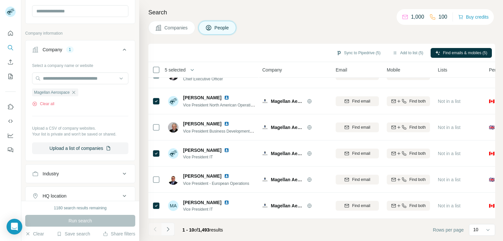
click at [165, 229] on icon "Navigate to next page" at bounding box center [168, 229] width 7 height 7
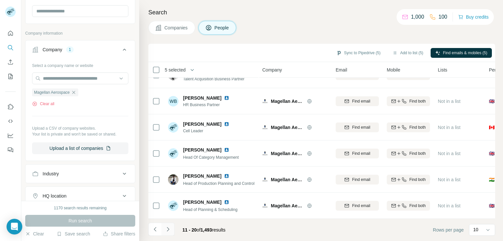
click at [166, 230] on icon "Navigate to next page" at bounding box center [168, 229] width 7 height 7
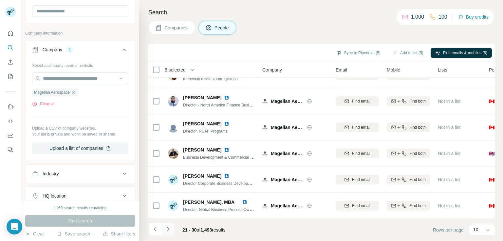
click at [166, 231] on icon "Navigate to next page" at bounding box center [168, 229] width 7 height 7
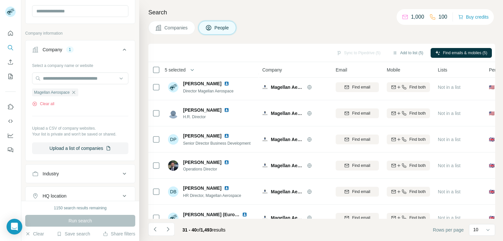
scroll to position [29, 0]
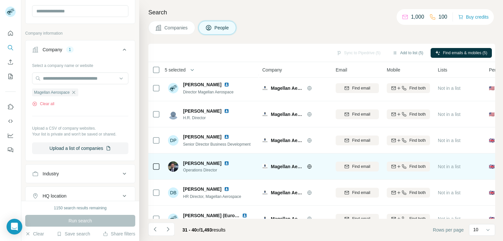
click at [155, 170] on icon at bounding box center [156, 167] width 8 height 8
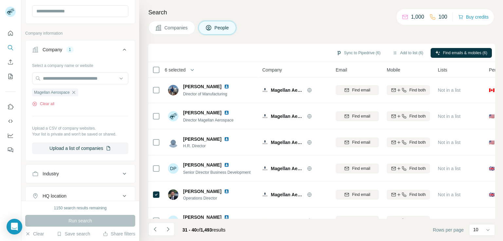
scroll to position [0, 0]
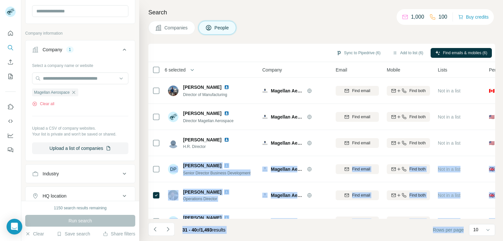
drag, startPoint x: 496, startPoint y: 136, endPoint x: 487, endPoint y: 218, distance: 82.2
click at [487, 218] on div "Search Companies People Sync to Pipedrive (6) Add to list (6) Find emails & mob…" at bounding box center [320, 120] width 363 height 241
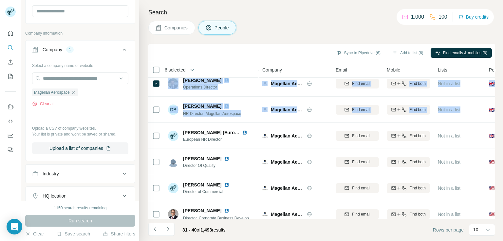
scroll to position [124, 0]
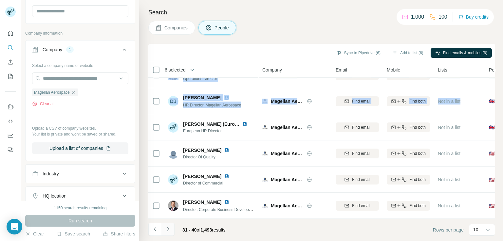
click at [167, 227] on icon "Navigate to next page" at bounding box center [168, 229] width 2 height 4
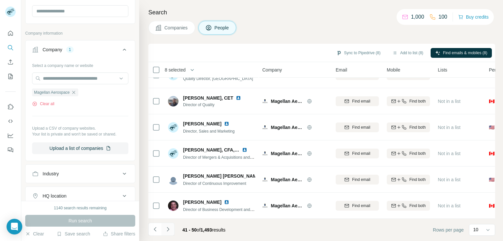
click at [166, 234] on button "Navigate to next page" at bounding box center [167, 229] width 13 height 13
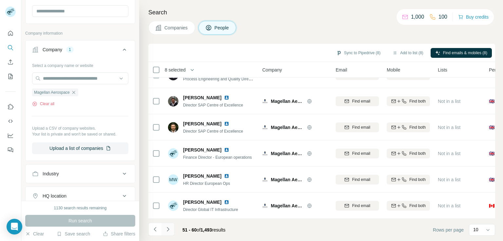
click at [167, 231] on icon "Navigate to next page" at bounding box center [168, 229] width 2 height 4
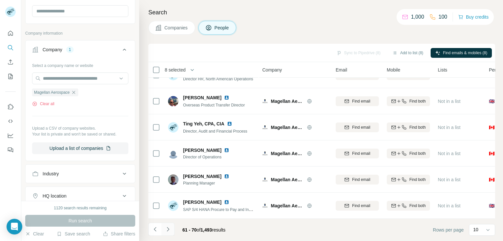
click at [167, 231] on icon "Navigate to next page" at bounding box center [168, 229] width 2 height 4
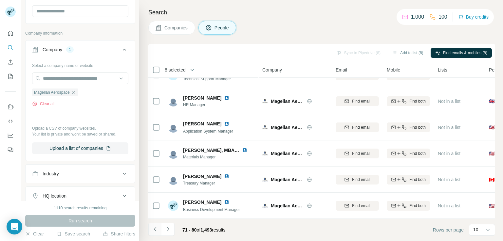
click at [154, 231] on icon "Navigate to previous page" at bounding box center [154, 229] width 2 height 4
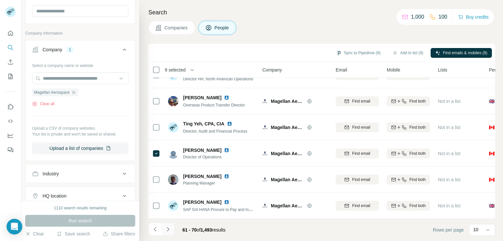
click at [171, 231] on button "Navigate to next page" at bounding box center [167, 229] width 13 height 13
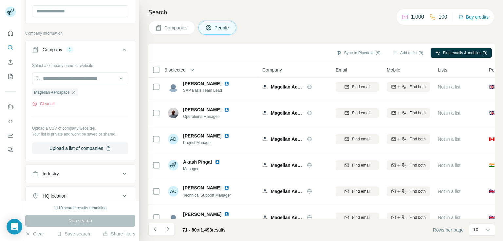
scroll to position [0, 0]
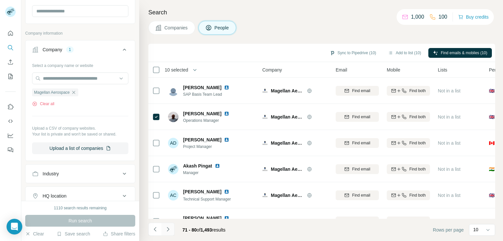
click at [168, 227] on icon "Navigate to next page" at bounding box center [168, 229] width 7 height 7
click at [168, 234] on button "Navigate to next page" at bounding box center [167, 229] width 13 height 13
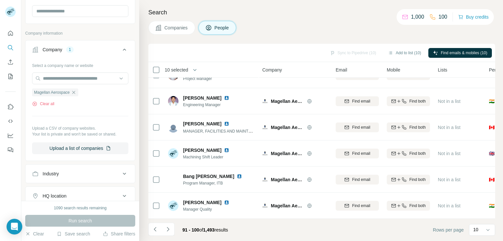
scroll to position [124, 0]
click at [166, 234] on button "Navigate to next page" at bounding box center [167, 229] width 13 height 13
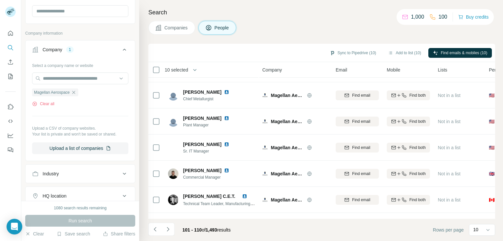
scroll to position [0, 0]
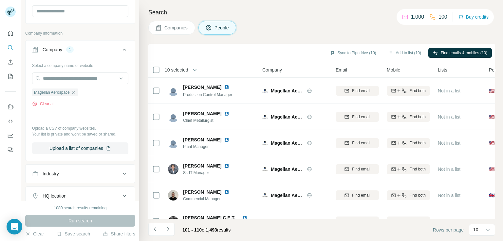
click at [169, 237] on li at bounding box center [167, 230] width 13 height 14
click at [169, 229] on icon "Navigate to next page" at bounding box center [168, 229] width 7 height 7
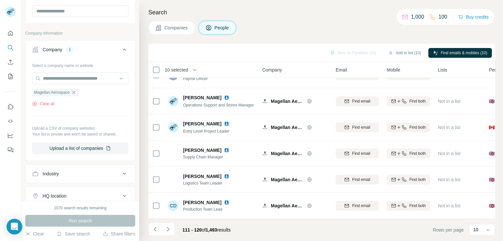
scroll to position [124, 0]
click at [166, 226] on button "Navigate to next page" at bounding box center [167, 229] width 13 height 13
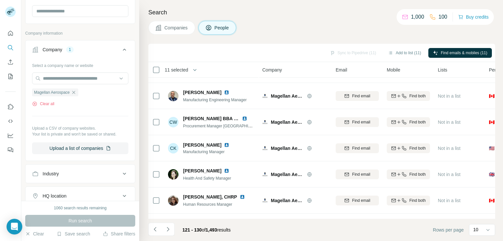
scroll to position [0, 0]
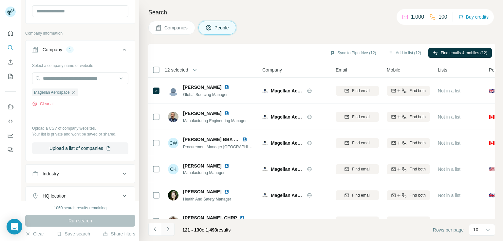
click at [166, 232] on icon "Navigate to next page" at bounding box center [168, 229] width 7 height 7
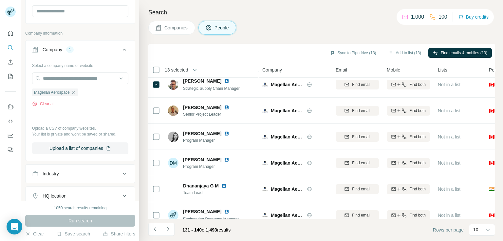
scroll to position [124, 0]
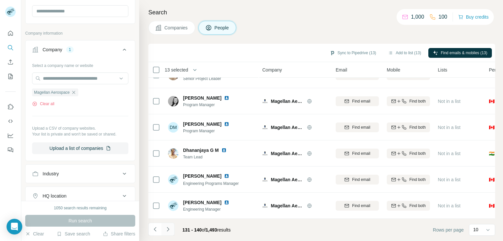
click at [167, 230] on icon "Navigate to next page" at bounding box center [168, 229] width 7 height 7
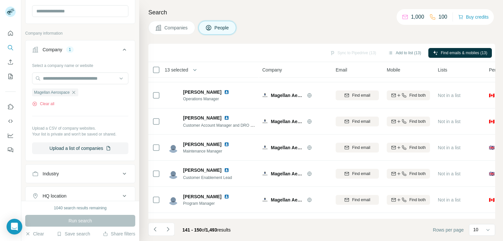
scroll to position [0, 0]
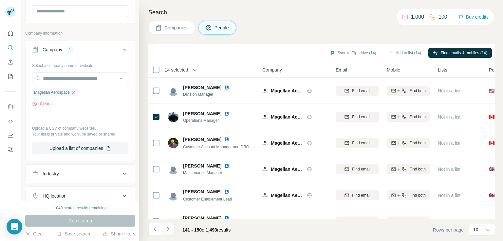
click at [171, 231] on button "Navigate to next page" at bounding box center [167, 229] width 13 height 13
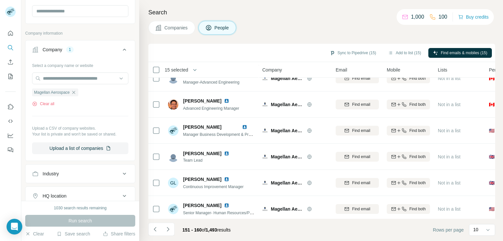
scroll to position [124, 0]
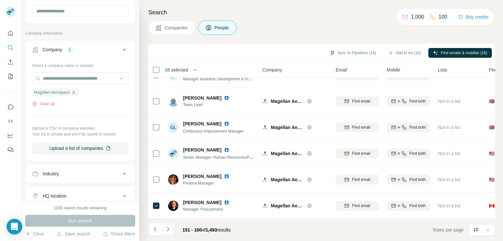
click at [169, 227] on icon "Navigate to next page" at bounding box center [168, 229] width 7 height 7
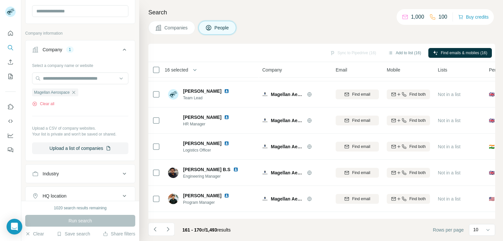
scroll to position [0, 0]
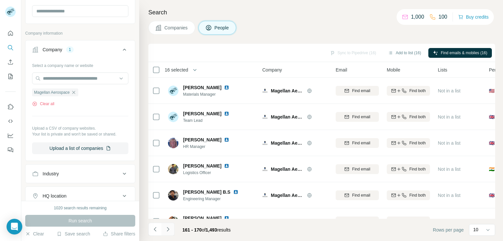
click at [169, 231] on icon "Navigate to next page" at bounding box center [168, 229] width 7 height 7
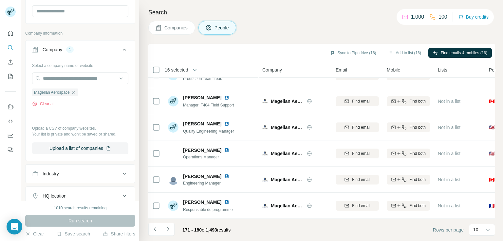
scroll to position [124, 0]
click at [168, 230] on icon "Navigate to next page" at bounding box center [168, 229] width 7 height 7
click at [165, 233] on button "Navigate to next page" at bounding box center [167, 229] width 13 height 13
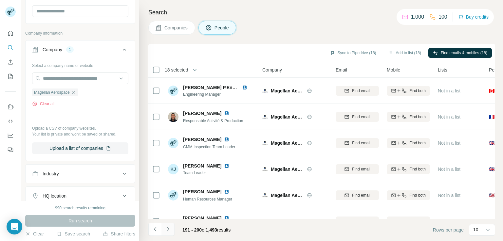
click at [172, 227] on button "Navigate to next page" at bounding box center [167, 229] width 13 height 13
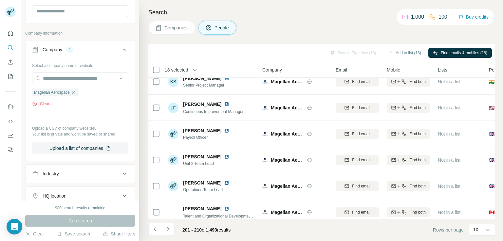
scroll to position [124, 0]
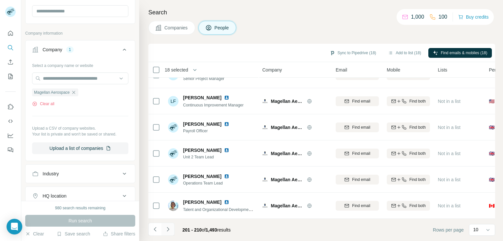
click at [166, 232] on icon "Navigate to next page" at bounding box center [168, 229] width 7 height 7
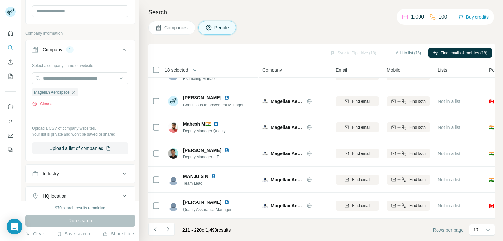
click at [495, 111] on div "Search Companies People Sync to Pipedrive (18) Add to list (18) Find emails & m…" at bounding box center [320, 120] width 363 height 241
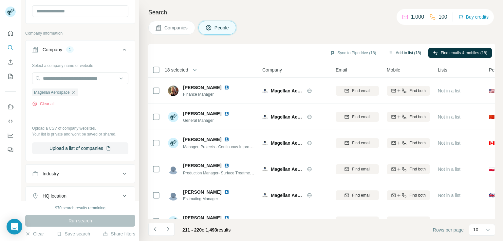
click at [409, 50] on button "Add to list (18)" at bounding box center [404, 53] width 42 height 10
click at [407, 52] on button "Add to list (18)" at bounding box center [404, 53] width 42 height 10
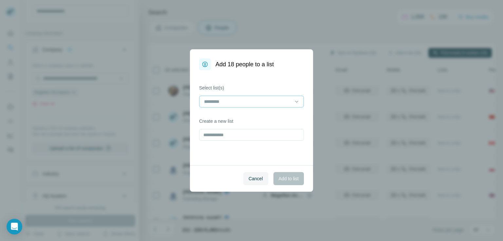
click at [278, 101] on input at bounding box center [247, 101] width 88 height 7
click at [271, 118] on div "MRO_NA_[DATE]" at bounding box center [251, 116] width 94 height 7
click at [293, 183] on button "Add to list" at bounding box center [288, 178] width 30 height 13
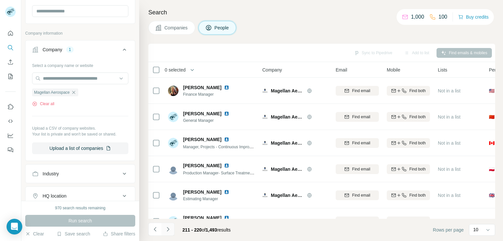
click at [168, 225] on button "Navigate to next page" at bounding box center [167, 229] width 13 height 13
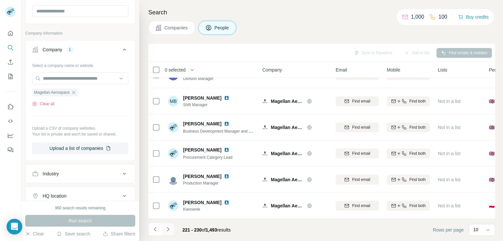
click at [168, 228] on icon "Navigate to next page" at bounding box center [168, 229] width 2 height 4
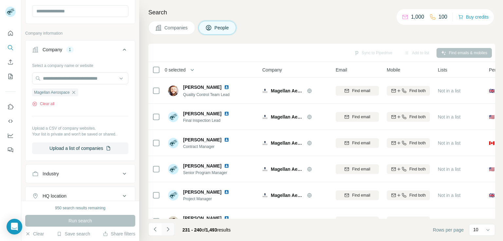
click at [169, 230] on icon "Navigate to next page" at bounding box center [168, 229] width 7 height 7
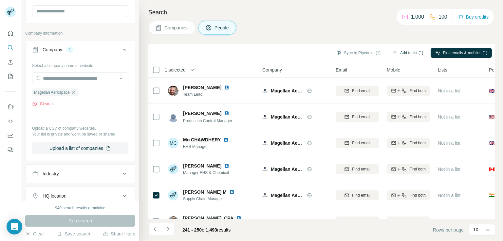
click at [408, 55] on button "Add to list (1)" at bounding box center [407, 53] width 40 height 10
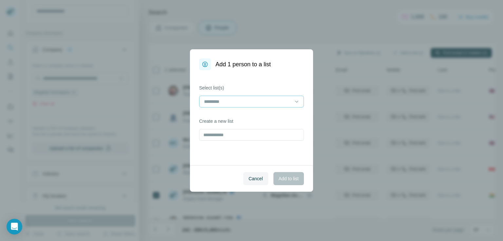
click at [269, 103] on input at bounding box center [247, 101] width 88 height 7
click at [264, 115] on div "MRO_NA_[DATE]" at bounding box center [251, 116] width 94 height 7
click at [279, 177] on span "Add to list" at bounding box center [288, 179] width 20 height 7
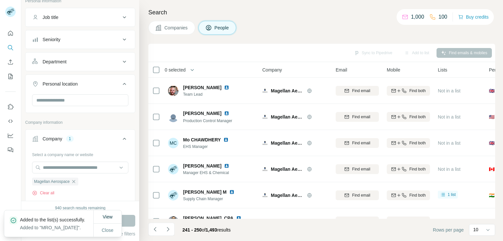
scroll to position [42, 0]
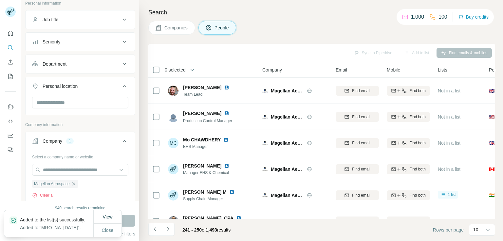
click at [123, 61] on icon at bounding box center [124, 64] width 8 height 8
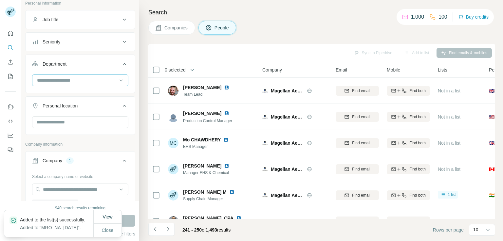
click at [95, 81] on input at bounding box center [76, 80] width 81 height 7
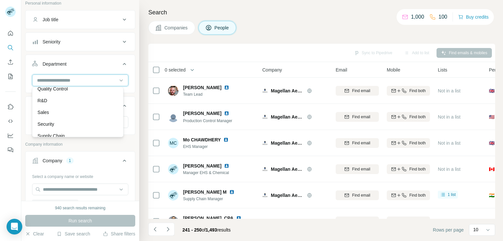
scroll to position [236, 0]
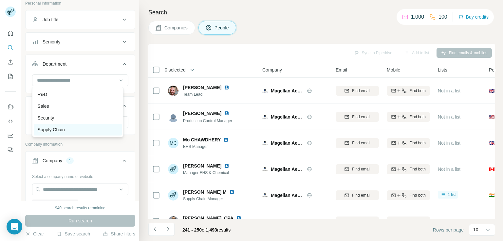
click at [84, 133] on div "Supply Chain" at bounding box center [78, 130] width 80 height 7
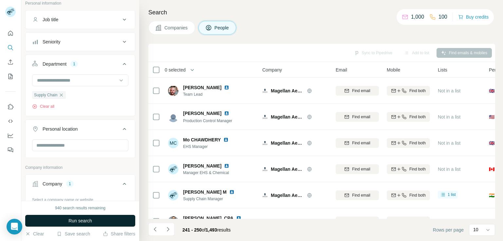
click at [95, 218] on button "Run search" at bounding box center [80, 221] width 110 height 12
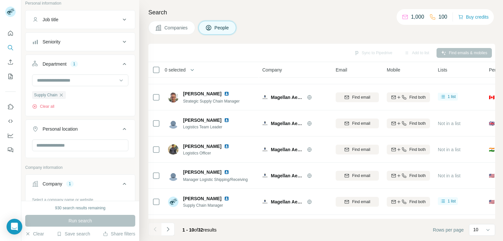
scroll to position [124, 0]
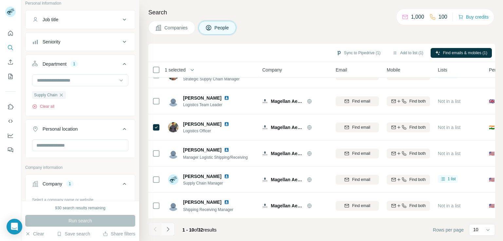
click at [166, 227] on icon "Navigate to next page" at bounding box center [168, 229] width 7 height 7
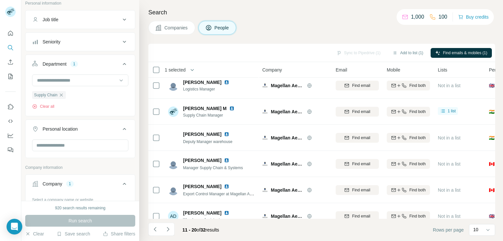
scroll to position [0, 0]
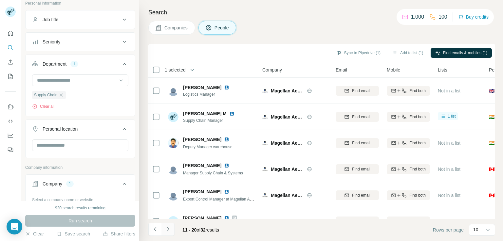
click at [166, 229] on icon "Navigate to next page" at bounding box center [168, 229] width 7 height 7
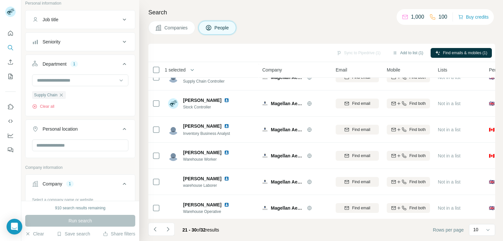
scroll to position [124, 0]
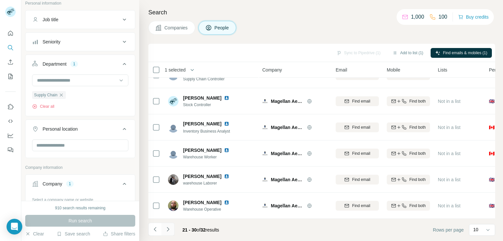
click at [168, 230] on icon "Navigate to next page" at bounding box center [168, 229] width 7 height 7
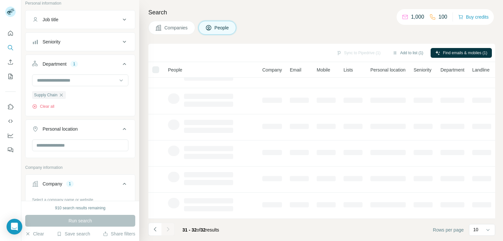
scroll to position [0, 0]
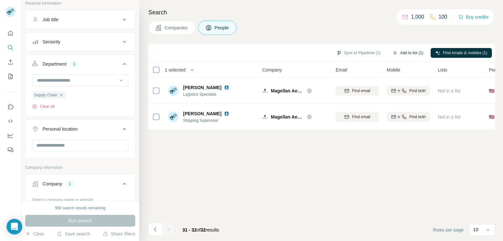
click at [406, 51] on button "Add to list (1)" at bounding box center [407, 53] width 40 height 10
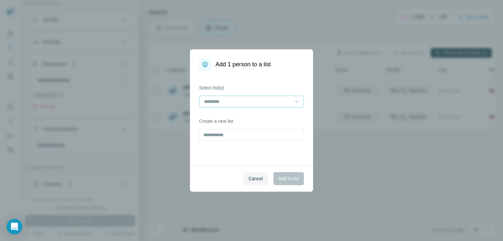
click at [258, 104] on input at bounding box center [247, 101] width 88 height 7
click at [255, 115] on div "MRO_NA_[DATE]" at bounding box center [251, 116] width 94 height 7
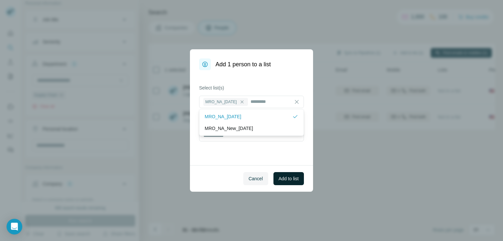
click at [281, 176] on span "Add to list" at bounding box center [288, 179] width 20 height 7
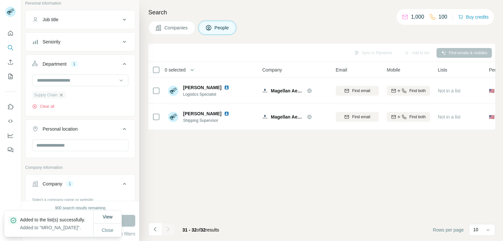
click at [61, 94] on icon "button" at bounding box center [61, 95] width 5 height 5
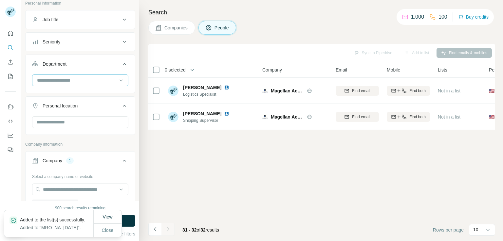
click at [67, 78] on input at bounding box center [76, 80] width 81 height 7
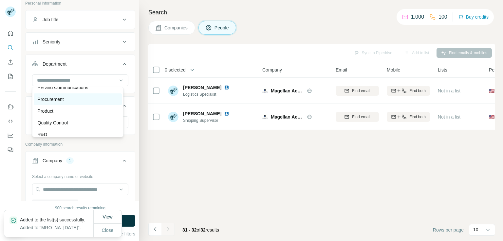
click at [58, 97] on p "Procurement" at bounding box center [51, 99] width 26 height 7
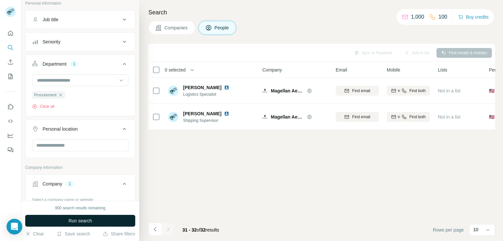
click at [93, 217] on button "Run search" at bounding box center [80, 221] width 110 height 12
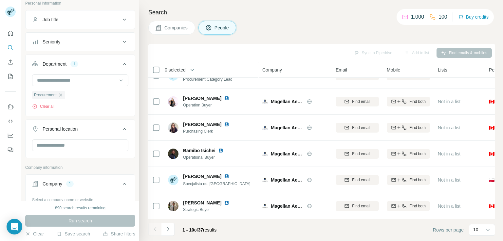
scroll to position [124, 0]
click at [167, 231] on icon "Navigate to next page" at bounding box center [168, 229] width 7 height 7
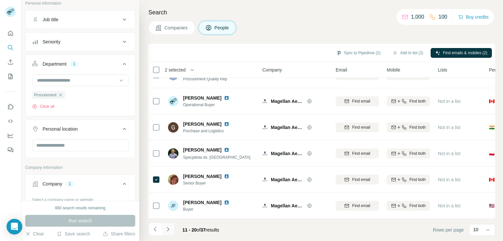
click at [166, 232] on icon "Navigate to next page" at bounding box center [168, 229] width 7 height 7
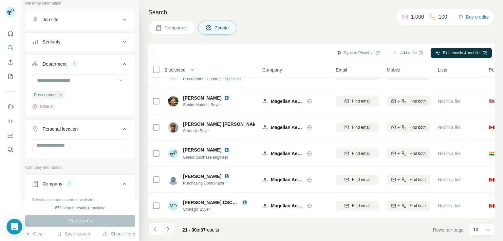
click at [167, 229] on icon "Navigate to next page" at bounding box center [168, 229] width 7 height 7
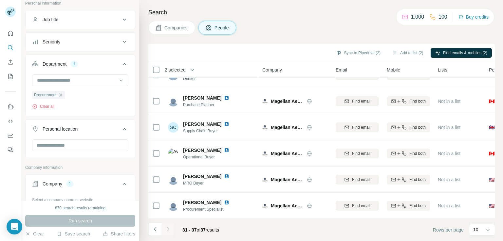
scroll to position [45, 0]
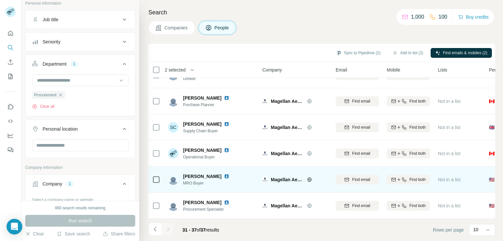
click at [158, 180] on icon at bounding box center [156, 180] width 8 height 8
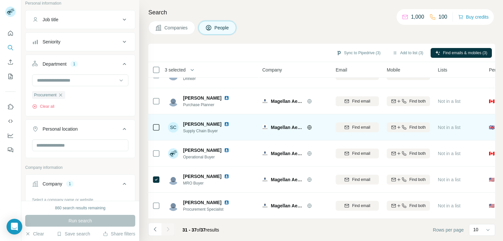
click at [152, 127] on icon at bounding box center [156, 128] width 8 height 8
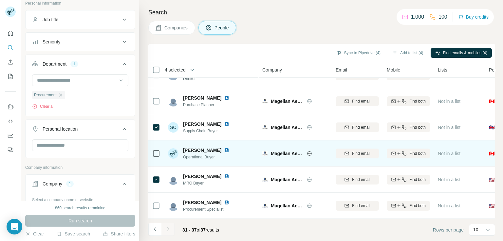
click at [156, 157] on div at bounding box center [156, 154] width 8 height 18
click at [154, 150] on icon at bounding box center [156, 154] width 8 height 8
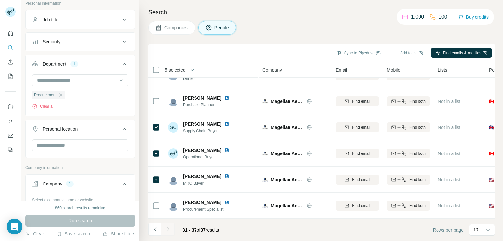
scroll to position [0, 0]
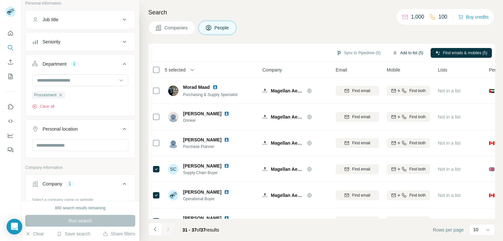
click at [418, 53] on button "Add to list (5)" at bounding box center [407, 53] width 40 height 10
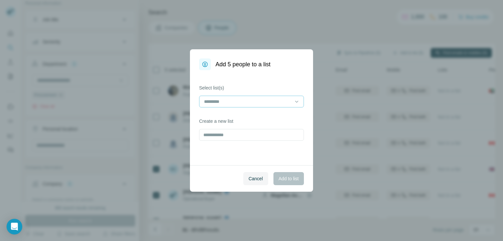
click at [288, 100] on input at bounding box center [247, 101] width 88 height 7
click at [280, 113] on div "MRO_NA_[DATE]" at bounding box center [251, 116] width 94 height 7
click at [292, 182] on button "Add to list" at bounding box center [288, 178] width 30 height 13
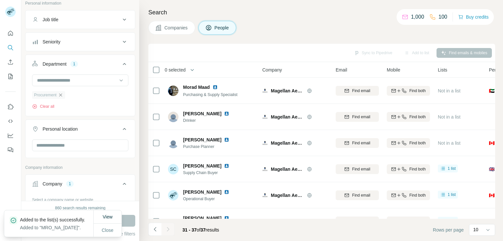
click at [59, 94] on icon "button" at bounding box center [60, 95] width 5 height 5
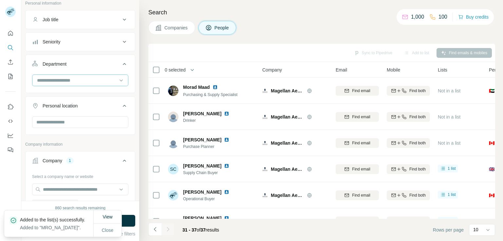
click at [68, 75] on div at bounding box center [76, 80] width 81 height 11
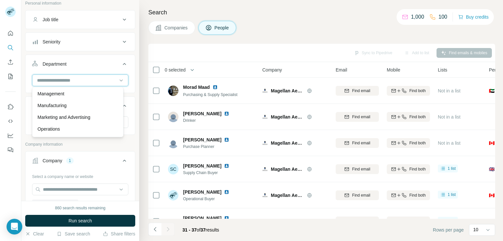
scroll to position [130, 0]
click at [72, 132] on div "Operations" at bounding box center [78, 129] width 80 height 7
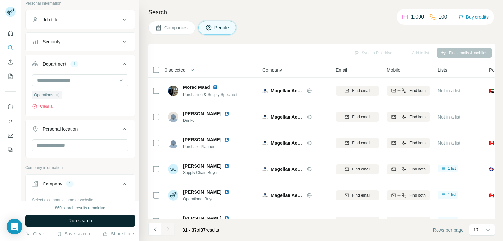
click at [92, 217] on button "Run search" at bounding box center [80, 221] width 110 height 12
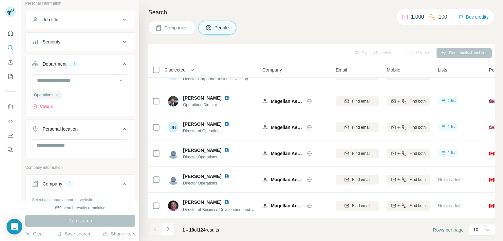
scroll to position [124, 0]
click at [367, 27] on div "Companies People" at bounding box center [321, 28] width 346 height 14
click at [8, 79] on icon "My lists" at bounding box center [10, 76] width 7 height 7
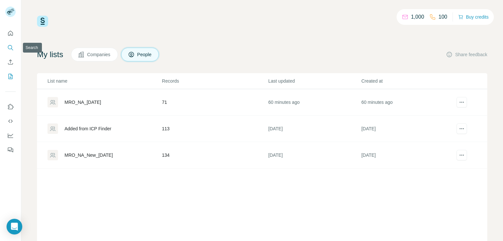
click at [10, 48] on icon "Search" at bounding box center [10, 47] width 7 height 7
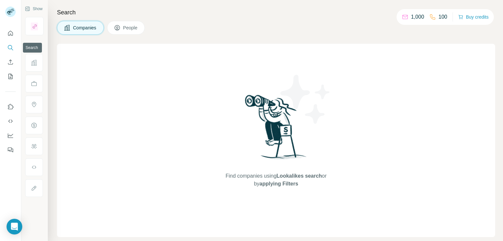
click at [10, 45] on icon "Search" at bounding box center [10, 47] width 4 height 4
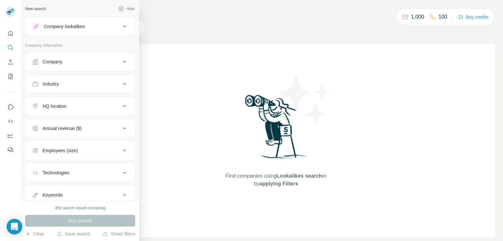
click at [123, 55] on button "Company" at bounding box center [80, 62] width 109 height 16
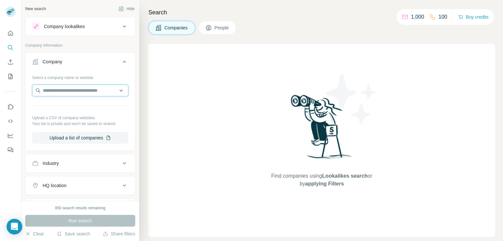
click at [82, 89] on input "text" at bounding box center [80, 91] width 96 height 12
paste input "**********"
type input "**********"
